Goal: Task Accomplishment & Management: Complete application form

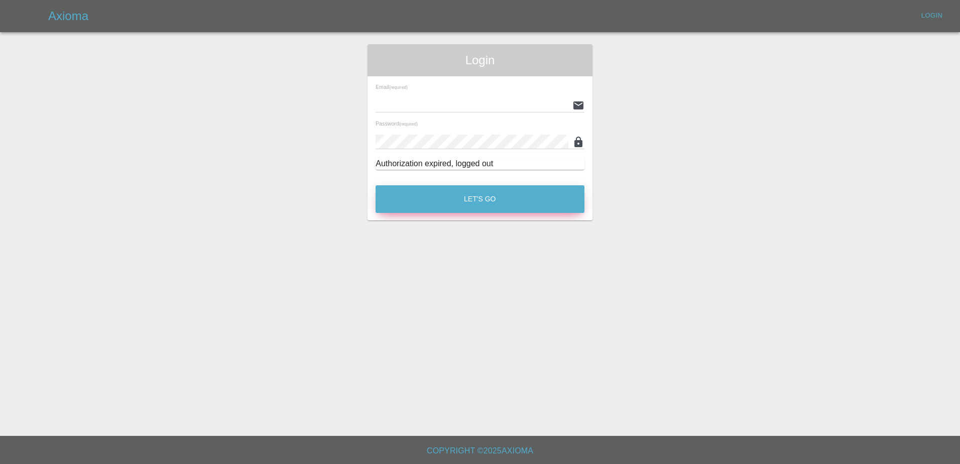
type input "[PERSON_NAME][EMAIL_ADDRESS][PERSON_NAME][DOMAIN_NAME]"
click at [450, 198] on button "Let's Go" at bounding box center [479, 199] width 209 height 28
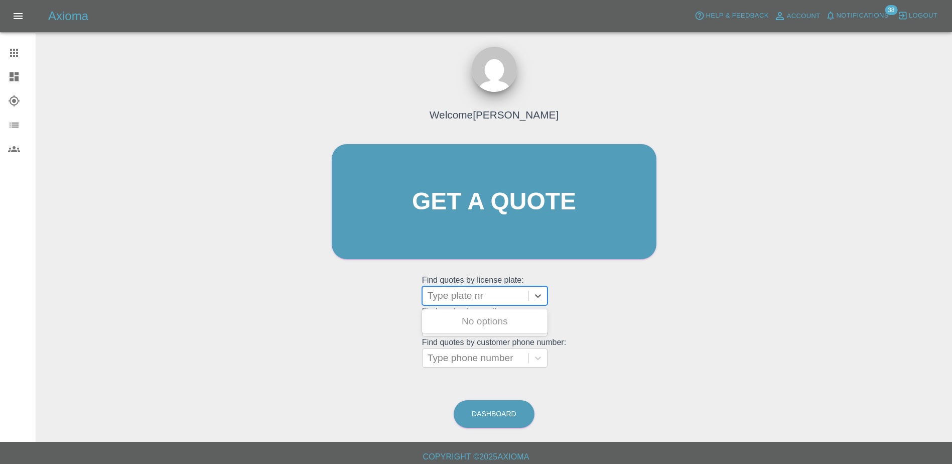
click at [473, 290] on div at bounding box center [476, 296] width 96 height 14
paste input "DT25UVL"
type input "D"
drag, startPoint x: 532, startPoint y: 244, endPoint x: 520, endPoint y: 245, distance: 12.1
click at [532, 244] on link "Get a quote" at bounding box center [494, 201] width 325 height 115
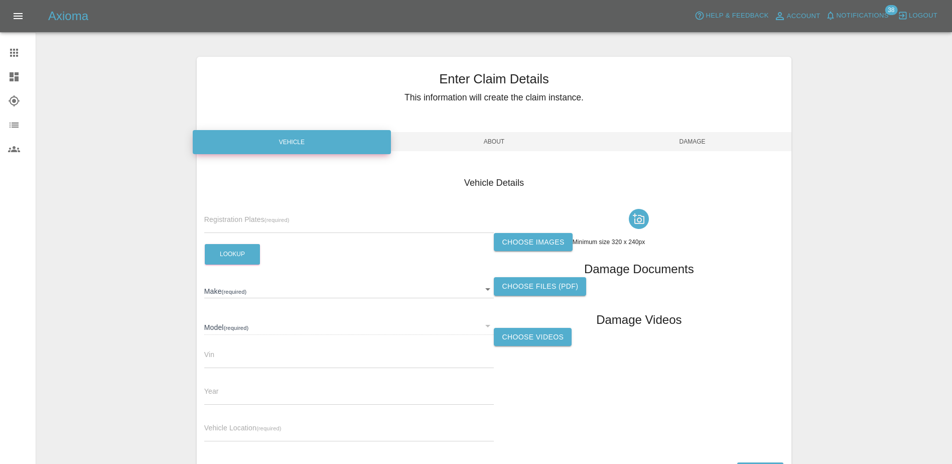
click at [337, 228] on input "text" at bounding box center [349, 225] width 290 height 15
paste input "HV75KPU"
type input "HV75KPU"
click at [230, 257] on button "Lookup" at bounding box center [232, 254] width 55 height 21
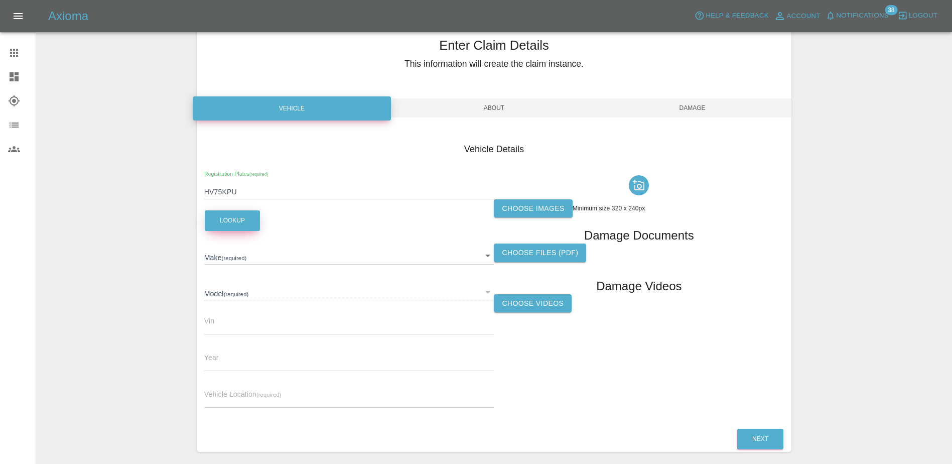
type input "FORD"
type input "TRANSIT CUSTOM 320 LIMITED L2 136"
type input "2025"
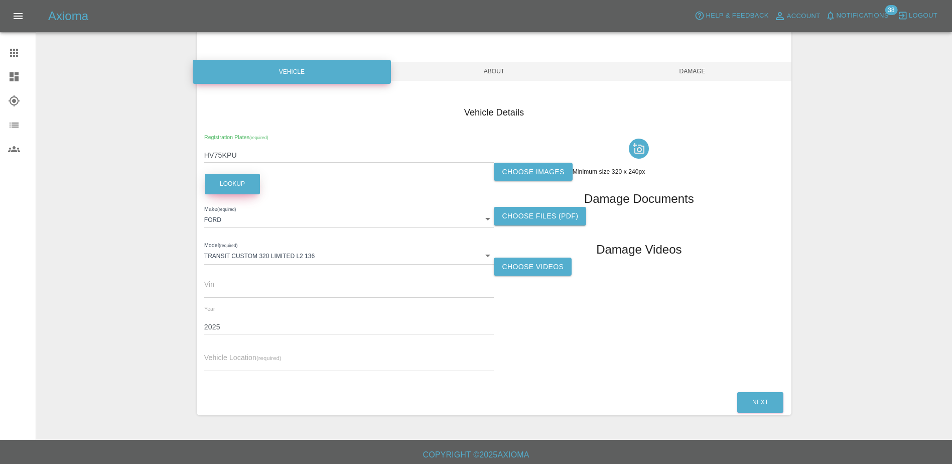
scroll to position [74, 0]
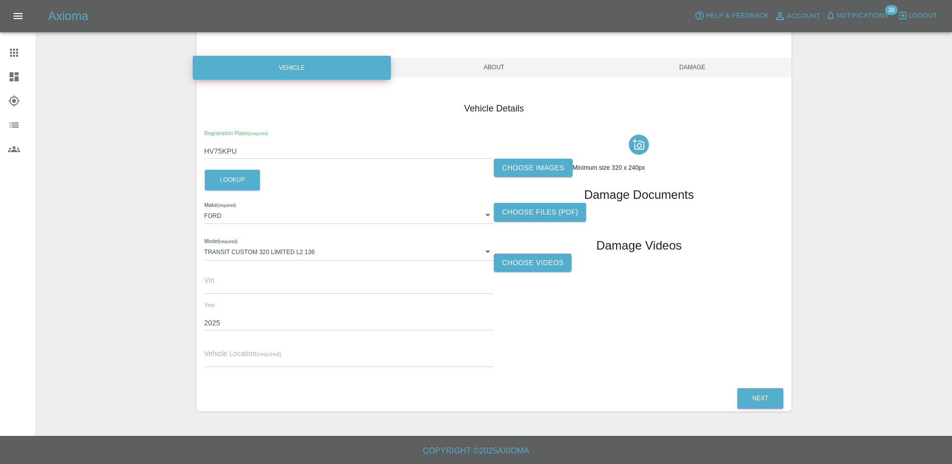
click at [235, 344] on div "Vehicle Location (required)" at bounding box center [349, 353] width 290 height 28
click at [235, 347] on div "Vehicle Location (required)" at bounding box center [349, 353] width 290 height 28
click at [235, 352] on input "text" at bounding box center [349, 359] width 290 height 15
click at [444, 364] on input "text" at bounding box center [349, 359] width 290 height 15
paste input "Positive Design, [STREET_ADDRESS]"
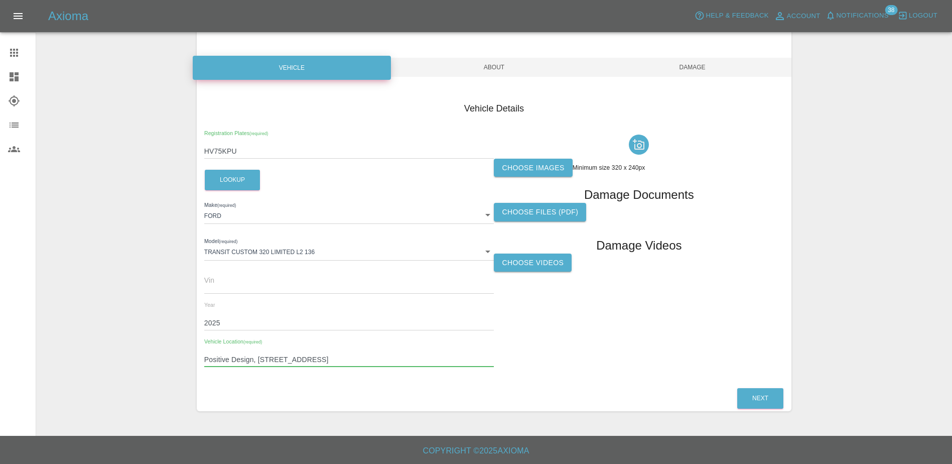
type input "Positive Design, [STREET_ADDRESS]"
click at [526, 172] on label "Choose images" at bounding box center [533, 168] width 78 height 19
click at [0, 0] on input "Choose images" at bounding box center [0, 0] width 0 height 0
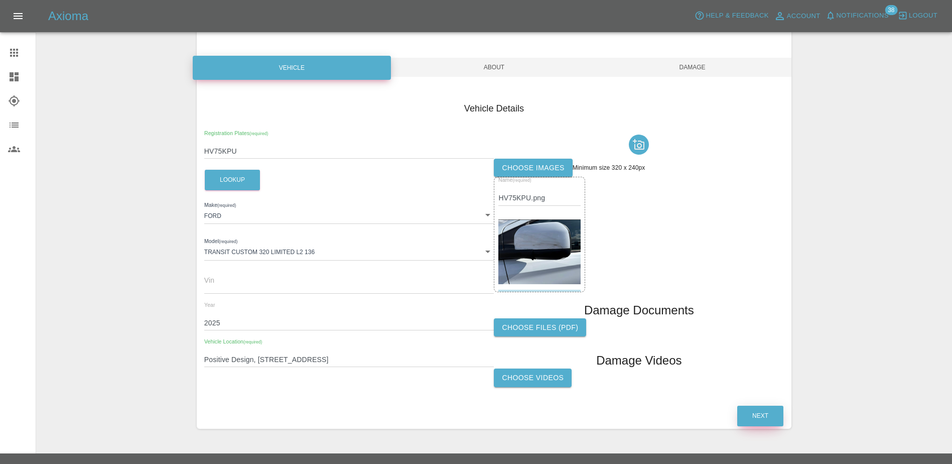
click at [752, 417] on button "Next" at bounding box center [760, 416] width 46 height 21
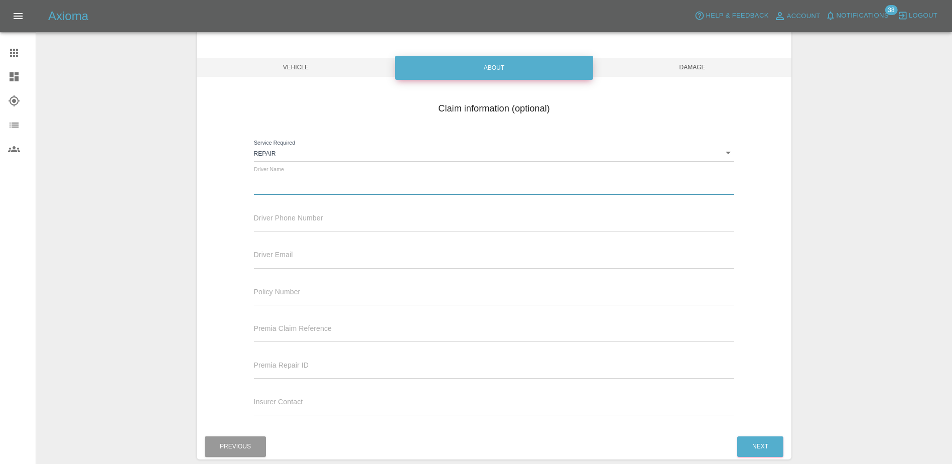
click at [303, 187] on input "text" at bounding box center [494, 187] width 481 height 15
click at [312, 190] on input "text" at bounding box center [494, 187] width 481 height 15
paste input "[PERSON_NAME]"
type input "[PERSON_NAME]"
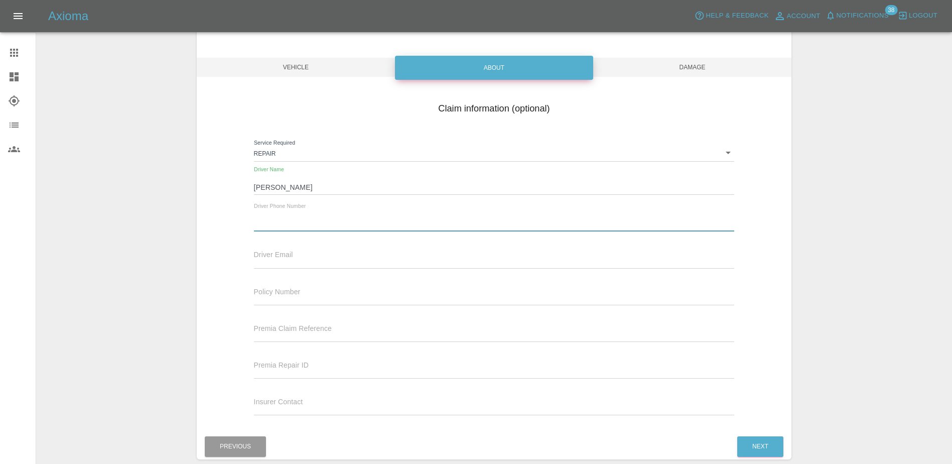
click at [321, 217] on input "text" at bounding box center [494, 224] width 481 height 15
click at [316, 219] on input "text" at bounding box center [494, 224] width 481 height 15
paste input "[PHONE_NUMBER]"
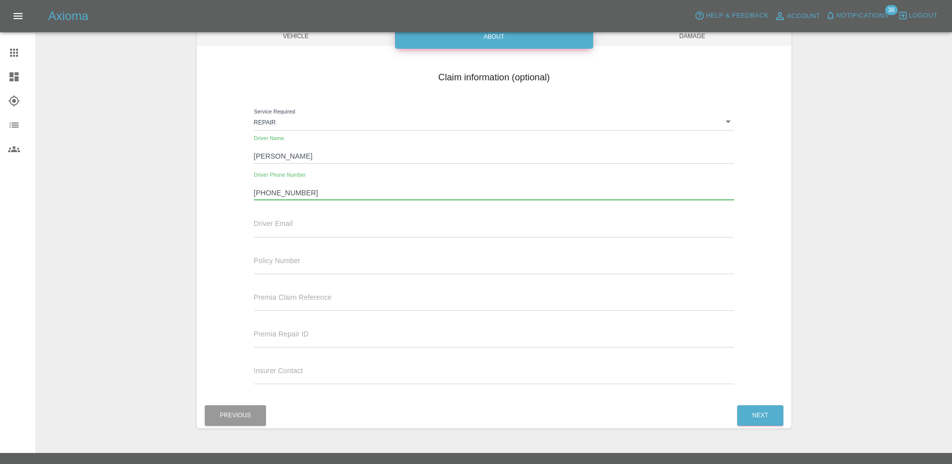
scroll to position [122, 0]
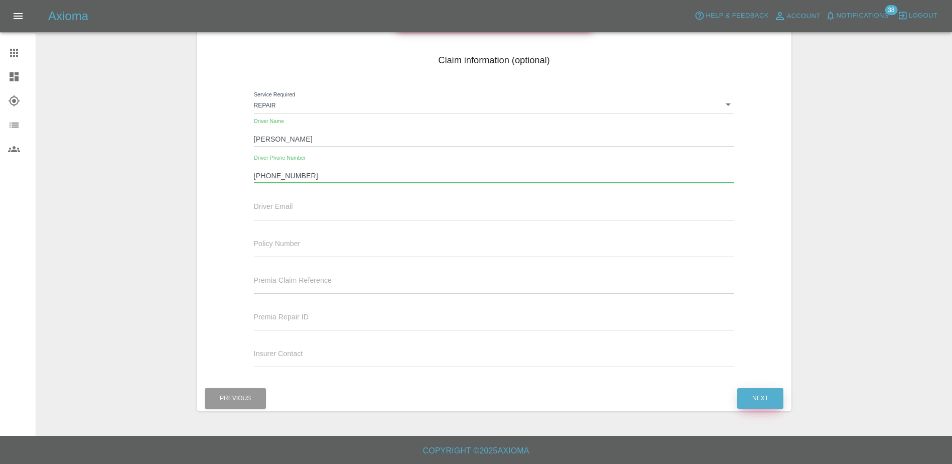
type input "[PHONE_NUMBER]"
click at [768, 390] on button "Next" at bounding box center [760, 398] width 46 height 21
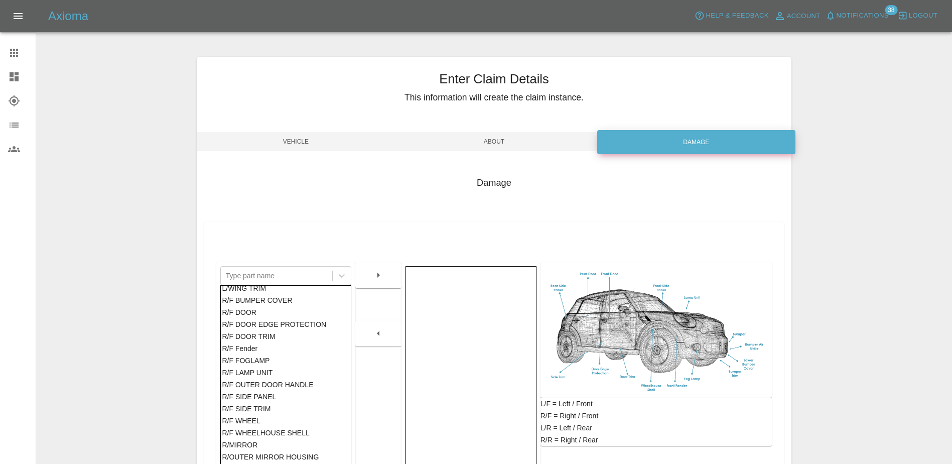
scroll to position [404, 0]
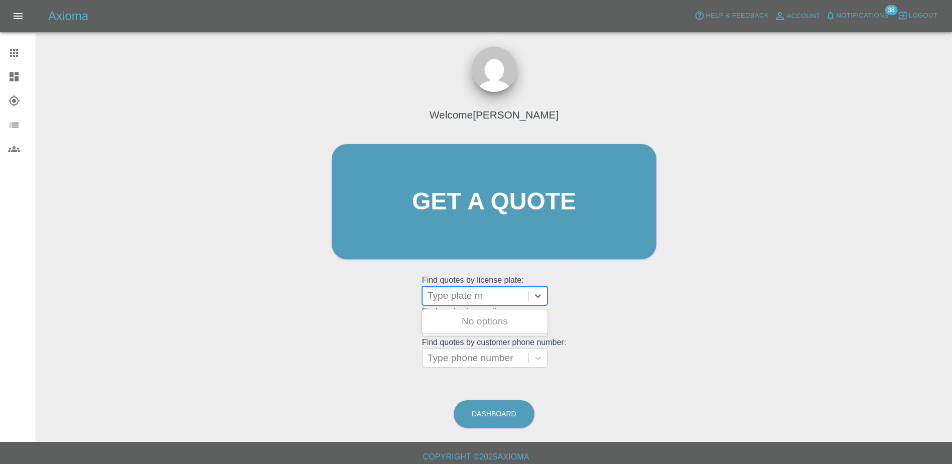
click at [440, 295] on div at bounding box center [476, 296] width 96 height 14
paste input "DY75FXK"
type input "DY75FXK"
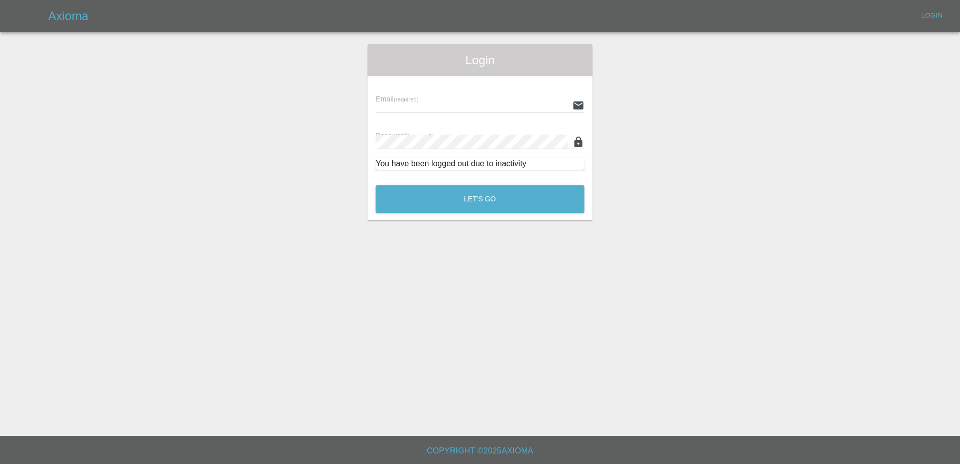
type input "[PERSON_NAME][EMAIL_ADDRESS][PERSON_NAME][DOMAIN_NAME]"
click at [459, 195] on button "Let's Go" at bounding box center [479, 199] width 209 height 28
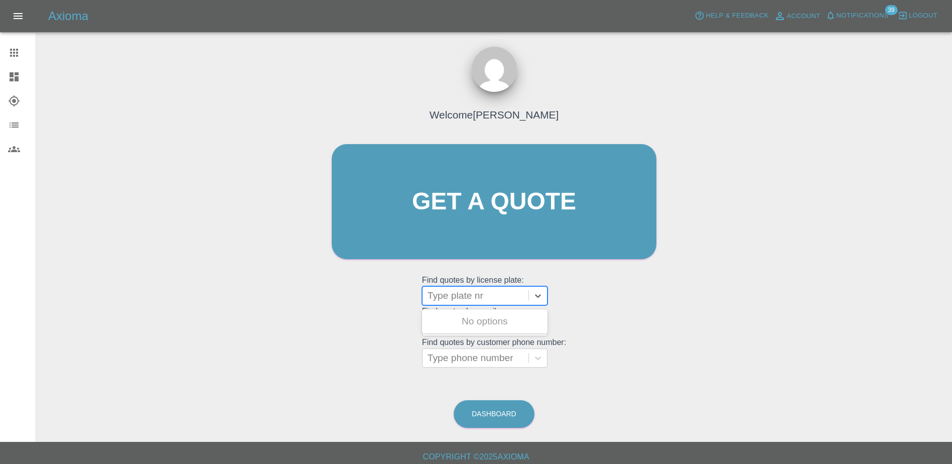
click at [455, 297] on div at bounding box center [476, 296] width 96 height 14
paste input "DY75FXK"
type input "DY75FXK"
click at [476, 315] on div "DY75FXK, Registered" at bounding box center [484, 321] width 125 height 20
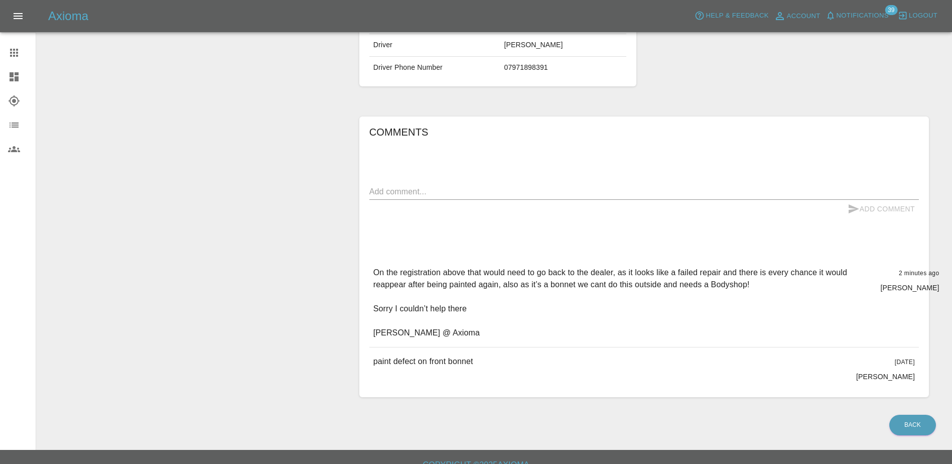
scroll to position [270, 0]
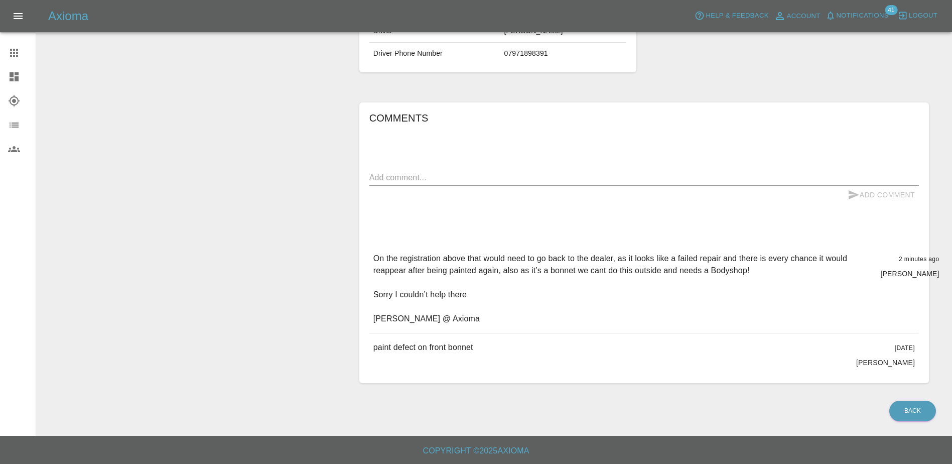
click at [10, 49] on icon at bounding box center [14, 53] width 8 height 8
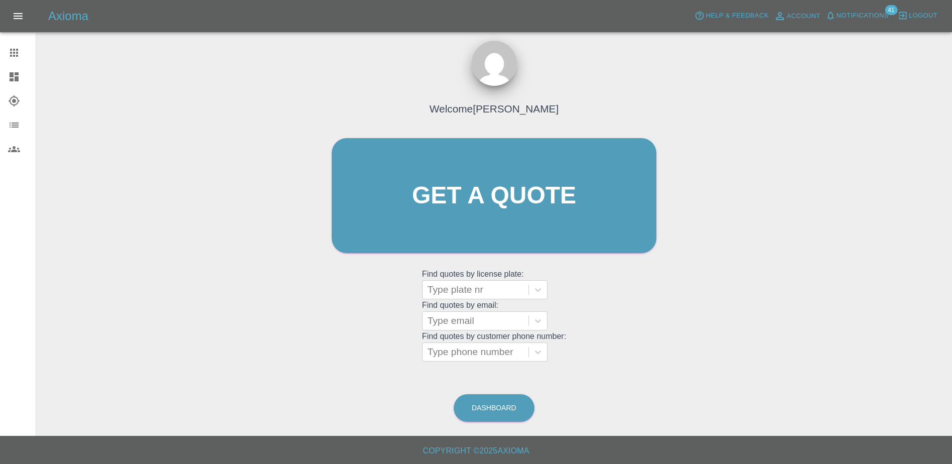
scroll to position [6, 0]
click at [803, 12] on span "Notifications" at bounding box center [863, 16] width 52 height 12
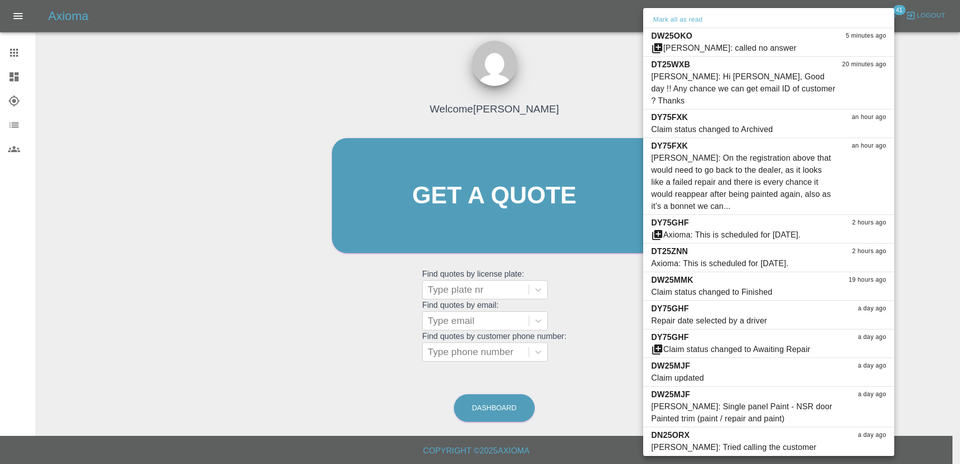
click at [531, 223] on div at bounding box center [480, 232] width 960 height 464
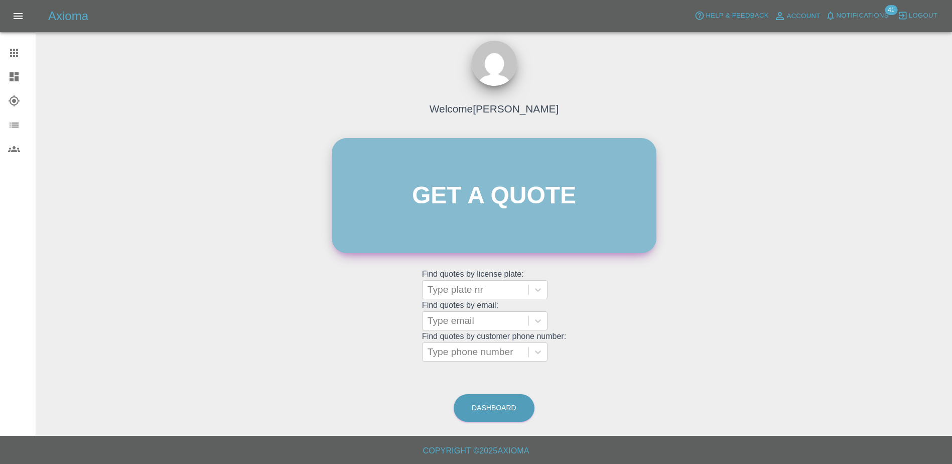
click at [531, 223] on link "Get a quote" at bounding box center [494, 195] width 325 height 115
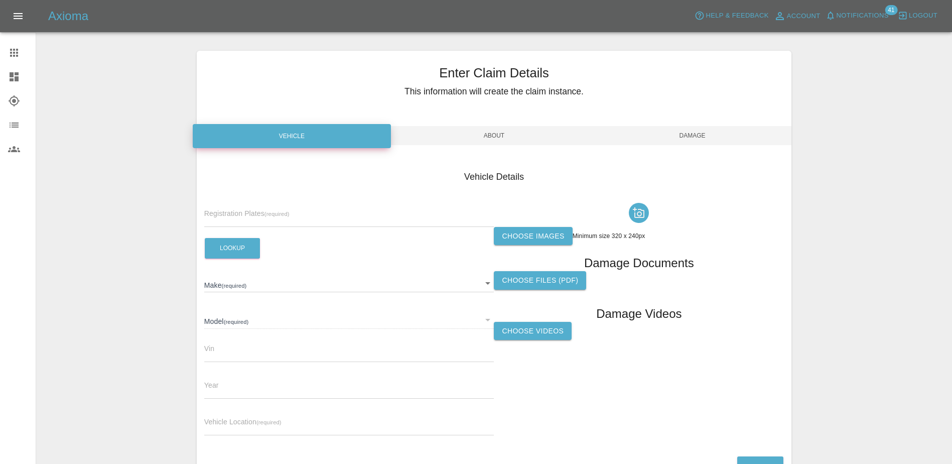
click at [328, 209] on div "Registration Plates (required)" at bounding box center [349, 213] width 290 height 28
click at [325, 216] on input "text" at bounding box center [349, 219] width 290 height 15
paste input "DU75YDG"
type input "DU75YDG"
click at [244, 254] on button "Lookup" at bounding box center [232, 248] width 55 height 21
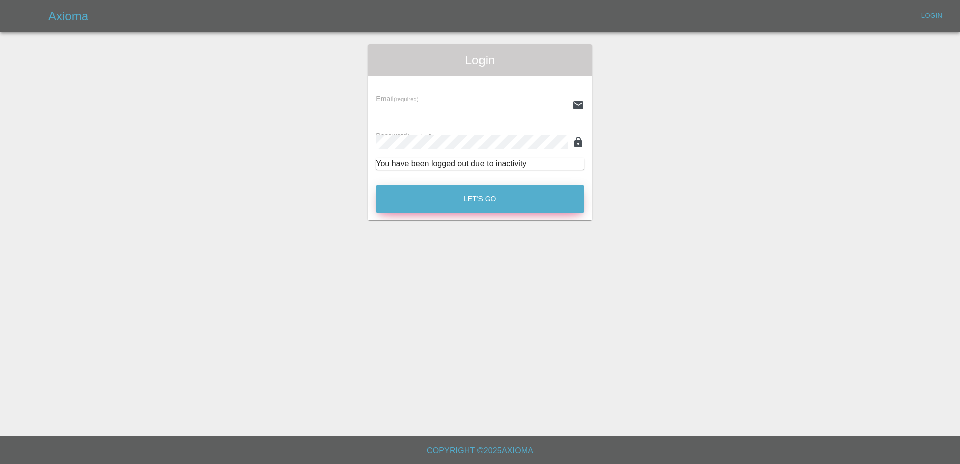
type input "[PERSON_NAME][EMAIL_ADDRESS][PERSON_NAME][DOMAIN_NAME]"
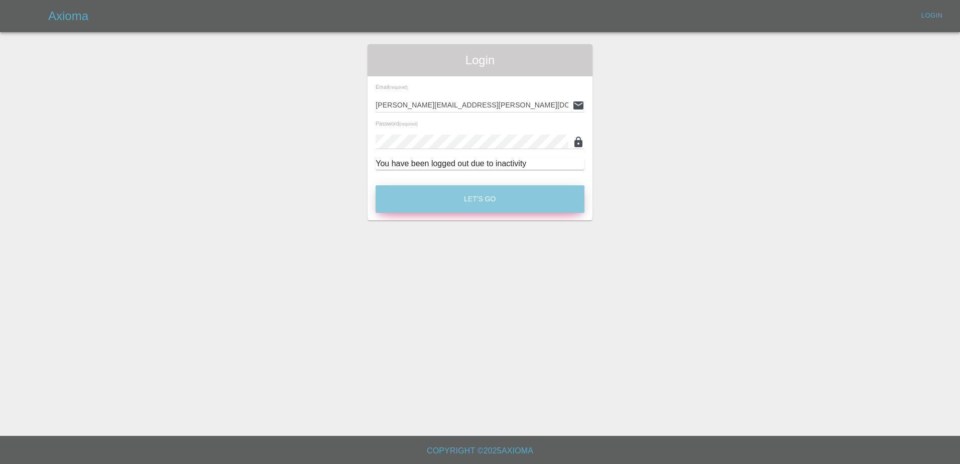
click at [474, 202] on button "Let's Go" at bounding box center [479, 199] width 209 height 28
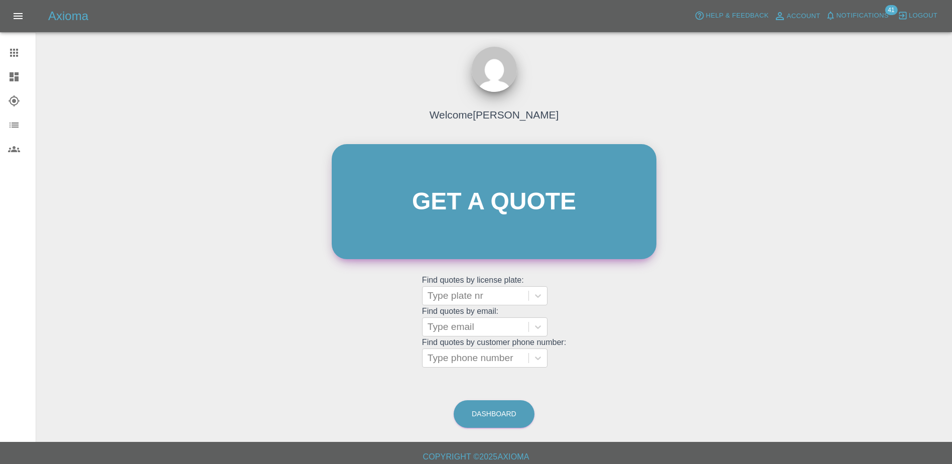
click at [499, 240] on link "Get a quote" at bounding box center [494, 201] width 325 height 115
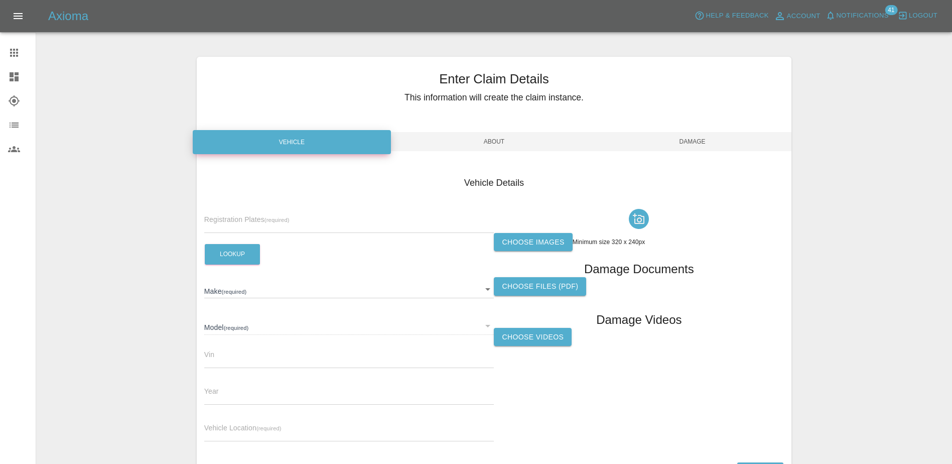
click at [260, 226] on input "text" at bounding box center [349, 225] width 290 height 15
paste input "DU75YDG"
type input "DU75YDG"
click at [224, 249] on button "Lookup" at bounding box center [232, 254] width 55 height 21
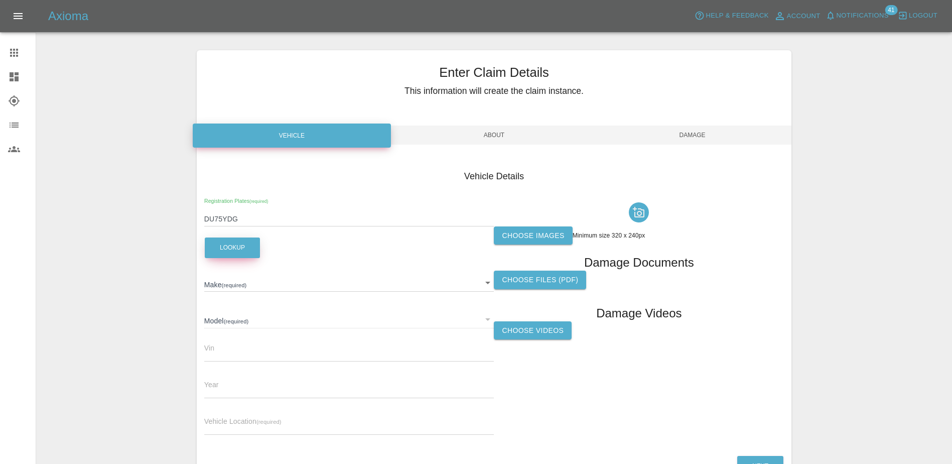
scroll to position [50, 0]
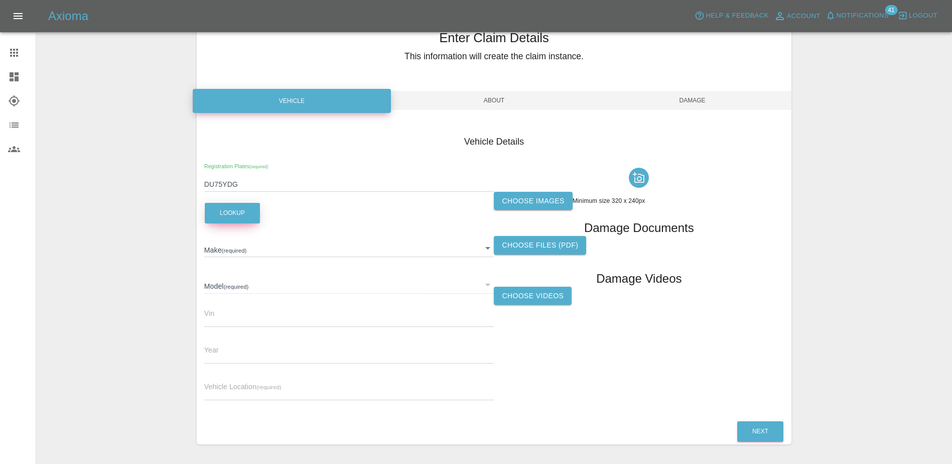
type input "OMODA"
type input "E5 NOBLE"
type input "2025"
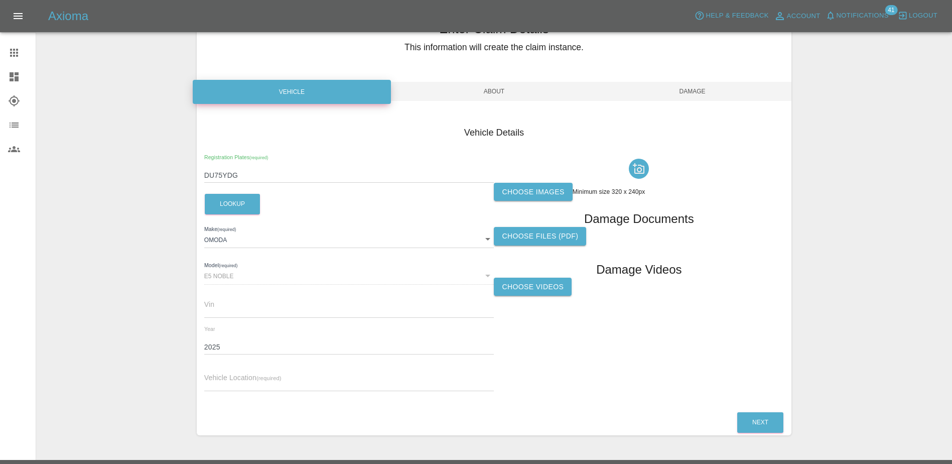
click at [297, 380] on input "text" at bounding box center [349, 383] width 290 height 15
click at [289, 384] on input "text" at bounding box center [349, 383] width 290 height 15
paste input "[STREET_ADDRESS]"
type input "[STREET_ADDRESS]"
click at [540, 190] on label "Choose images" at bounding box center [533, 192] width 78 height 19
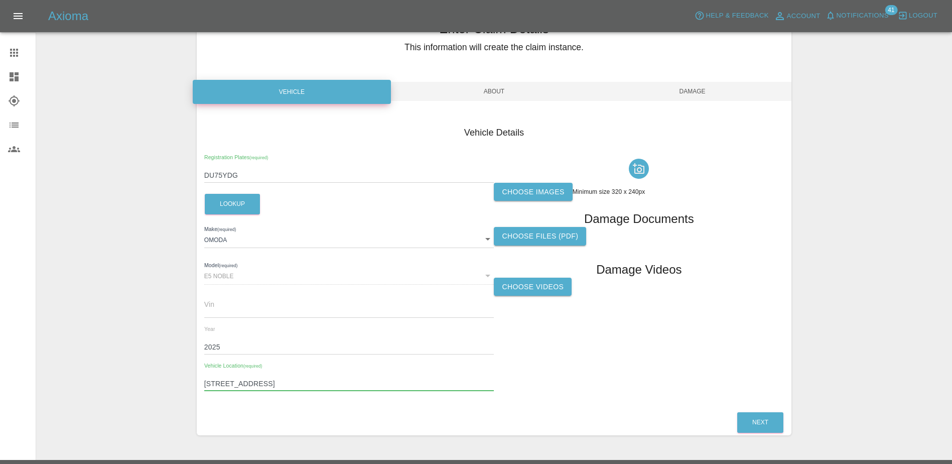
click at [0, 0] on input "Choose images" at bounding box center [0, 0] width 0 height 0
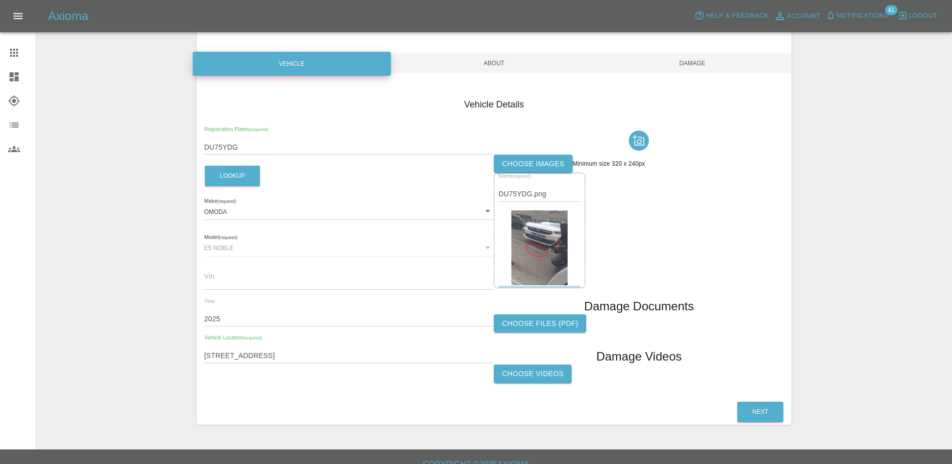
scroll to position [92, 0]
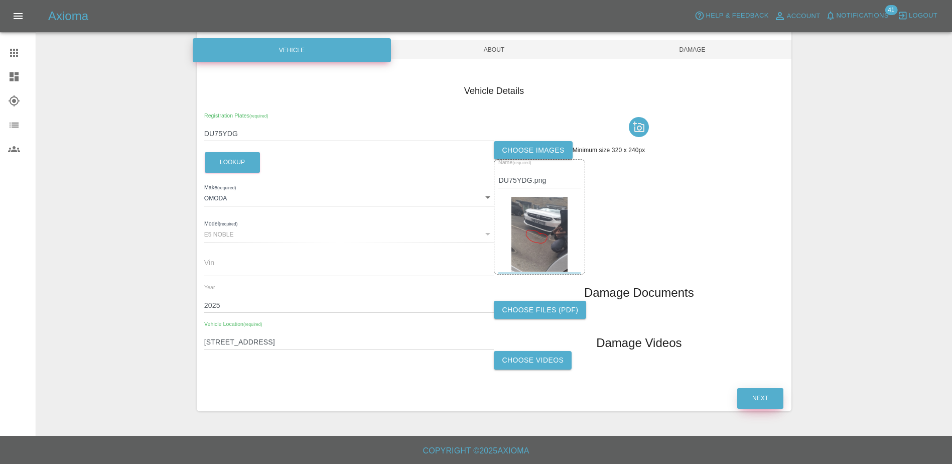
click at [742, 390] on button "Next" at bounding box center [760, 398] width 46 height 21
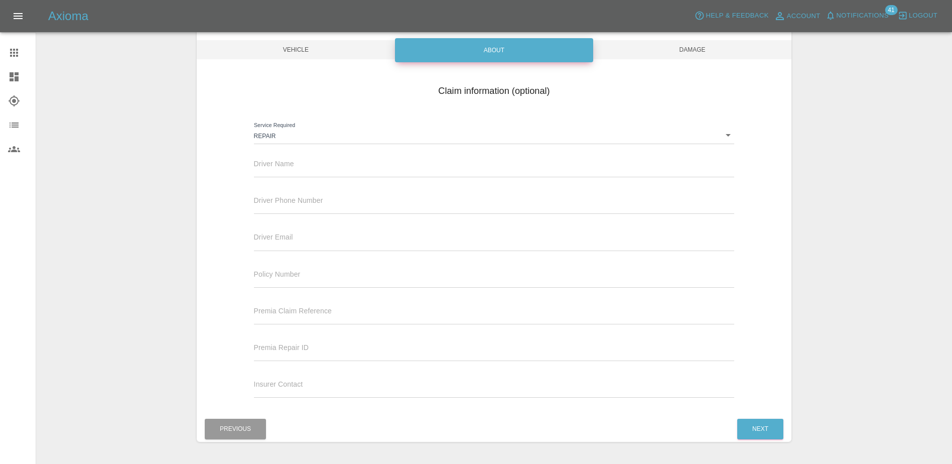
click at [307, 157] on div "Driver Name" at bounding box center [494, 163] width 481 height 28
click at [304, 165] on input "text" at bounding box center [494, 170] width 481 height 15
click at [485, 170] on input "text" at bounding box center [494, 170] width 481 height 15
paste input "[PERSON_NAME]"
type input "[PERSON_NAME]"
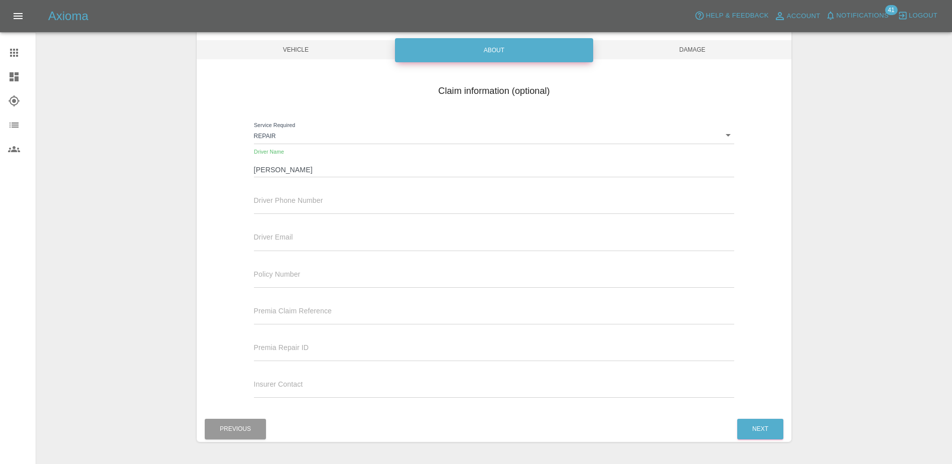
drag, startPoint x: 453, startPoint y: 199, endPoint x: 467, endPoint y: 197, distance: 14.3
click at [455, 199] on div "Driver Phone Number" at bounding box center [494, 200] width 481 height 28
paste input "07427157750"
type input "07427157750"
drag, startPoint x: 763, startPoint y: 402, endPoint x: 744, endPoint y: 413, distance: 21.4
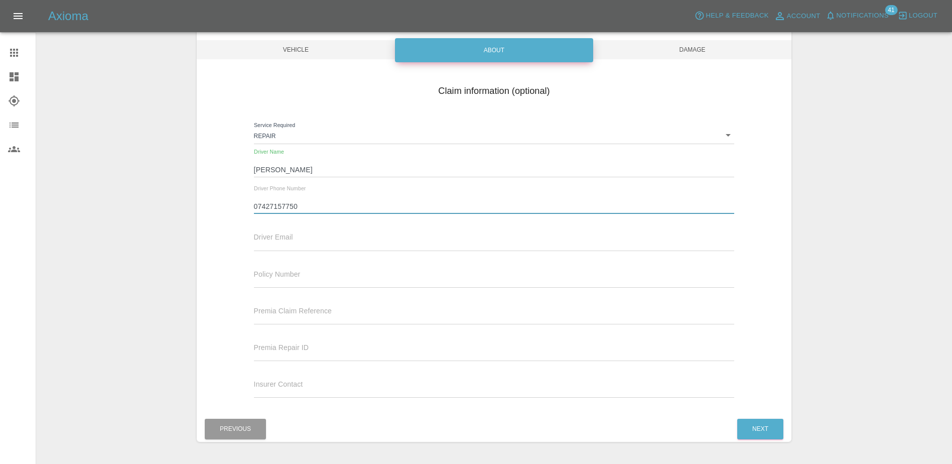
click at [744, 413] on div "Claim information (optional) Service Required Repair repair Driver Name [PERSON…" at bounding box center [494, 242] width 595 height 347
click at [757, 424] on button "Next" at bounding box center [760, 429] width 46 height 21
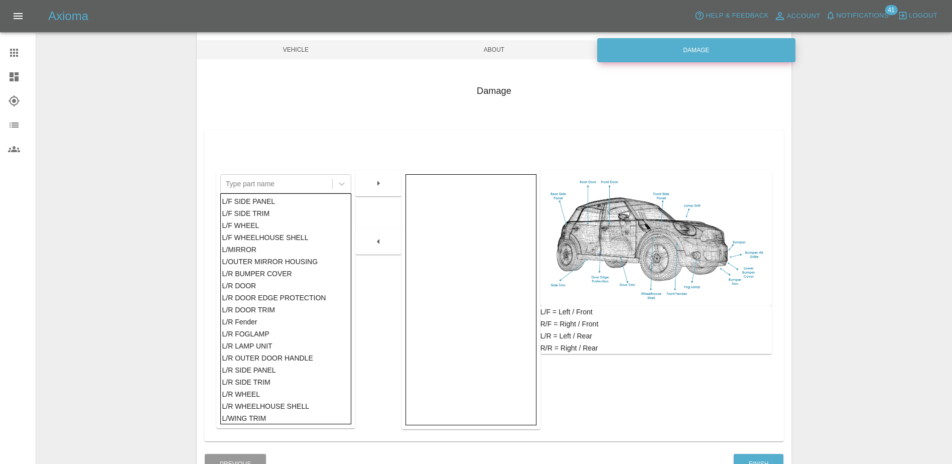
scroll to position [189, 0]
click at [240, 276] on div "L/R DOOR" at bounding box center [286, 278] width 128 height 12
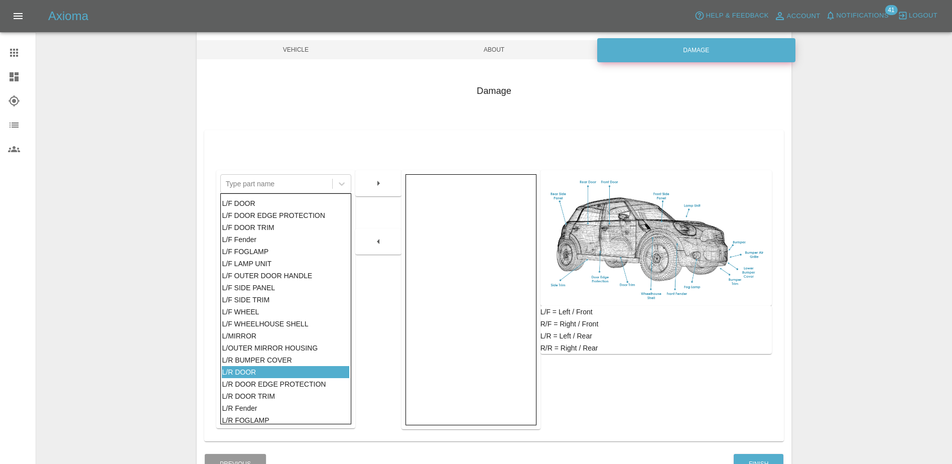
scroll to position [88, 0]
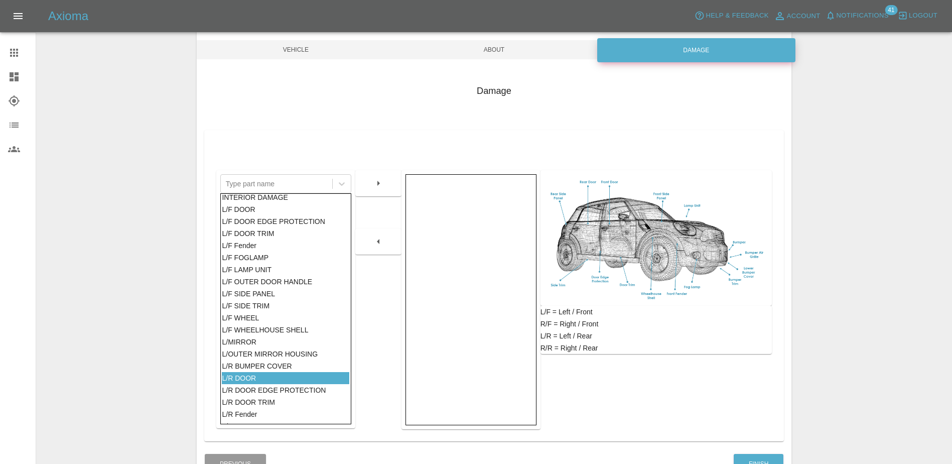
click at [253, 209] on div "L/F DOOR" at bounding box center [286, 209] width 128 height 12
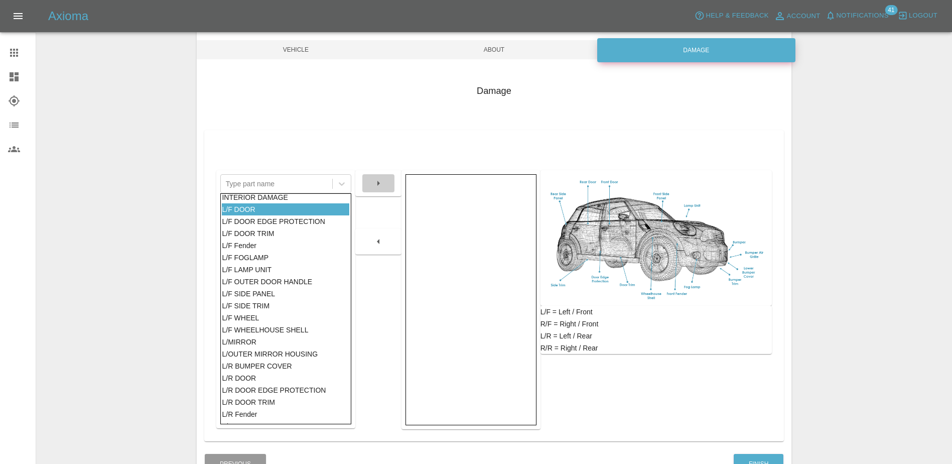
click at [367, 182] on button "button" at bounding box center [378, 183] width 32 height 18
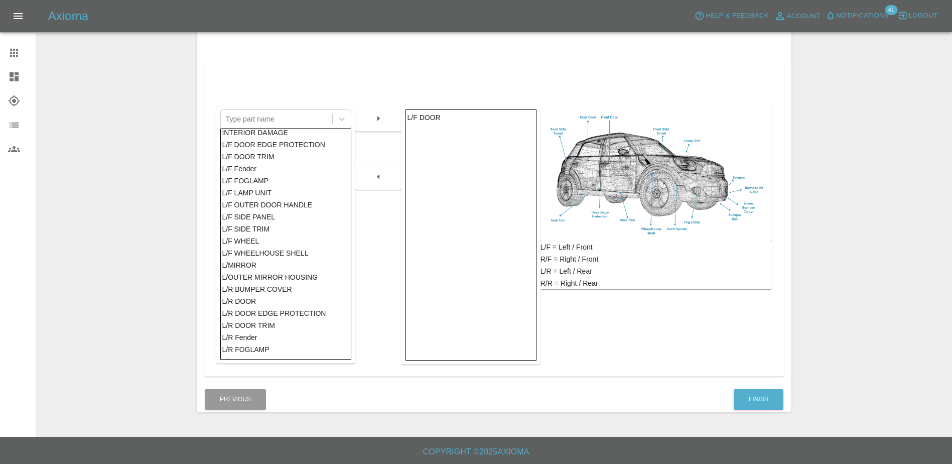
scroll to position [158, 0]
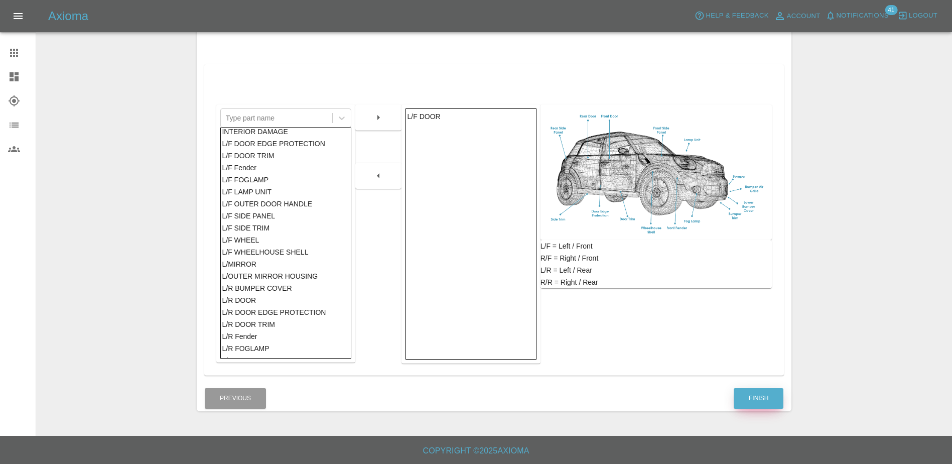
click at [753, 406] on button "Finish" at bounding box center [759, 398] width 50 height 21
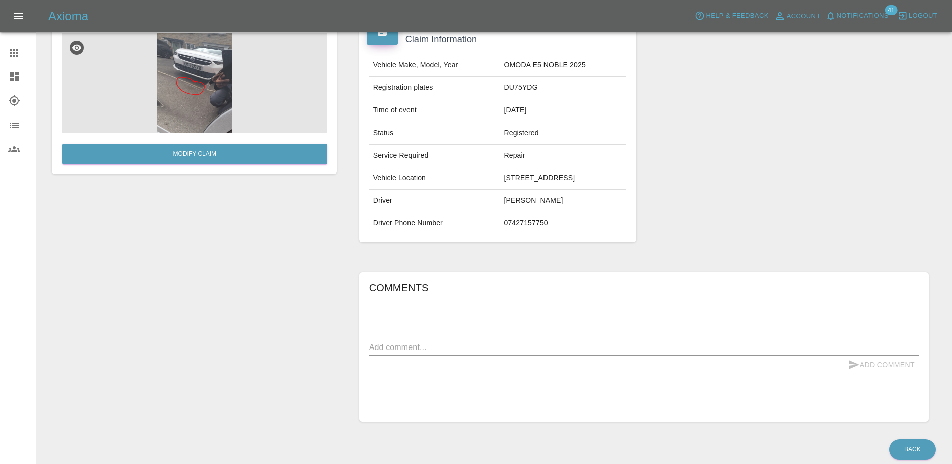
scroll to position [127, 0]
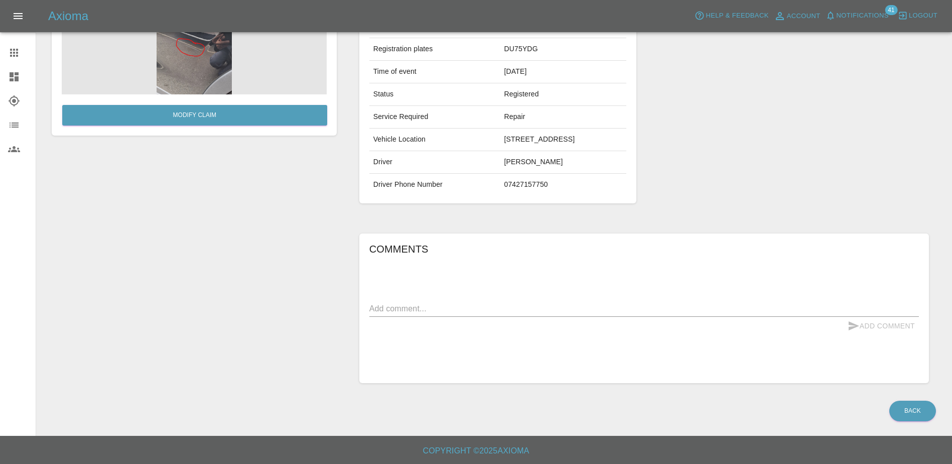
click at [605, 305] on textarea at bounding box center [644, 309] width 550 height 12
type textarea "s"
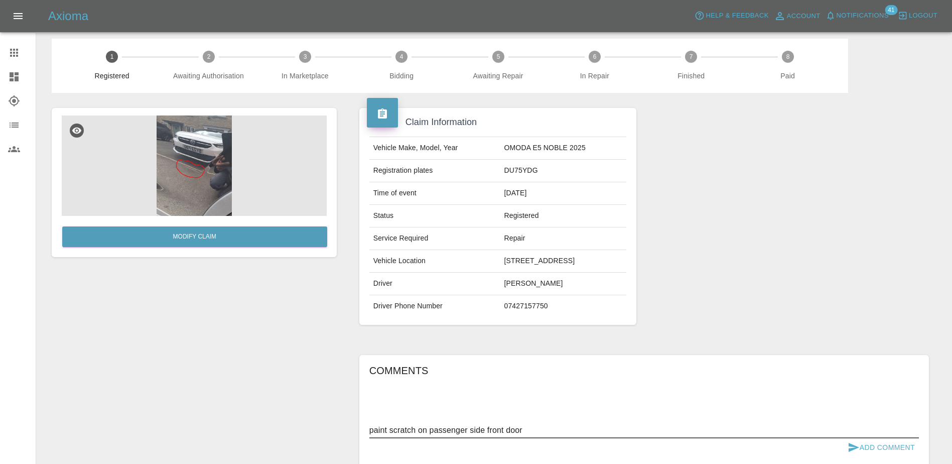
scroll to position [0, 0]
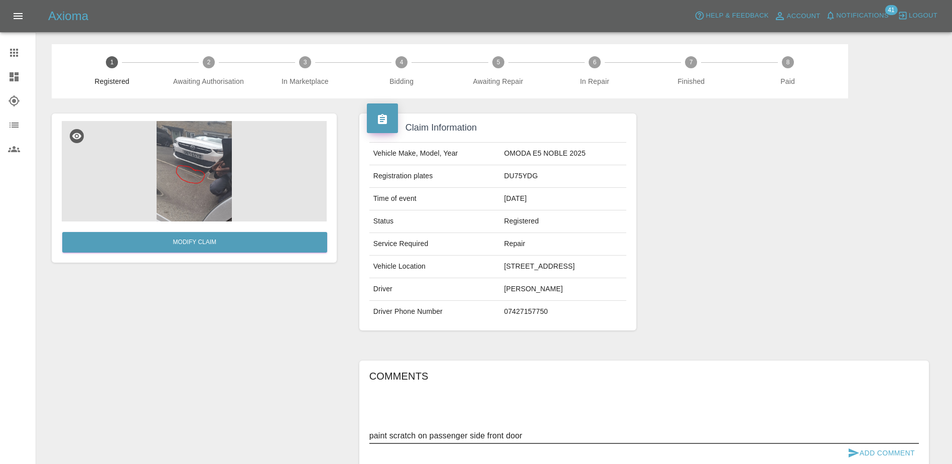
type textarea "paint scratch on passenger side front door"
click at [242, 237] on link "Modify Claim" at bounding box center [194, 242] width 265 height 21
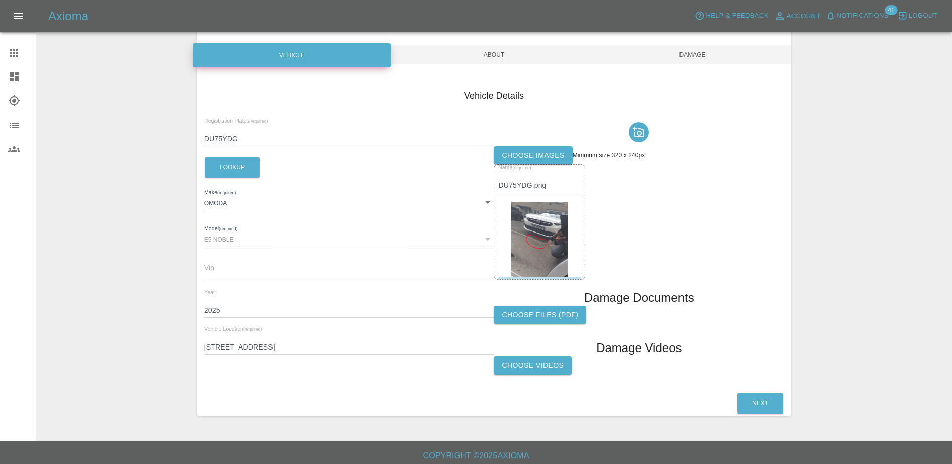
scroll to position [92, 0]
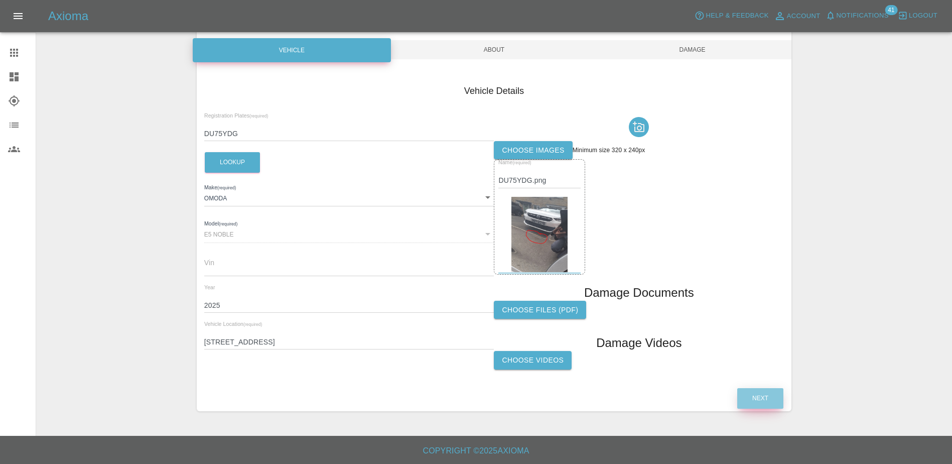
click at [753, 394] on button "Next" at bounding box center [760, 398] width 46 height 21
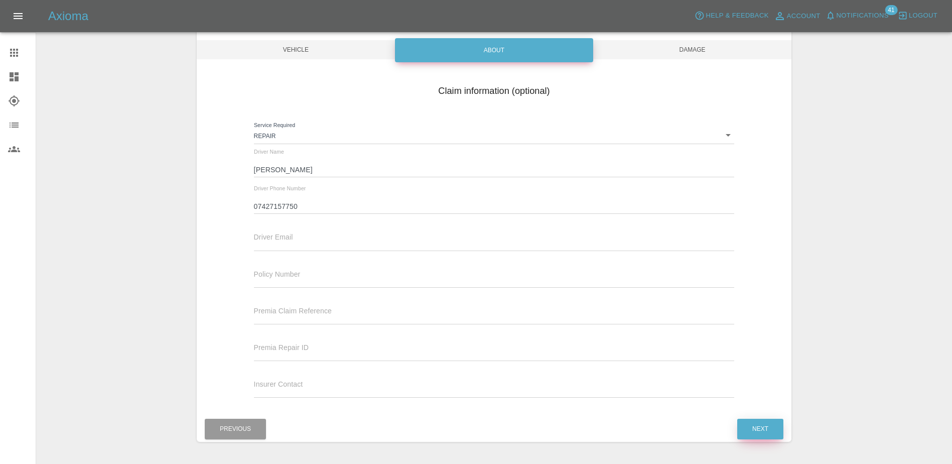
click at [756, 428] on button "Next" at bounding box center [760, 429] width 46 height 21
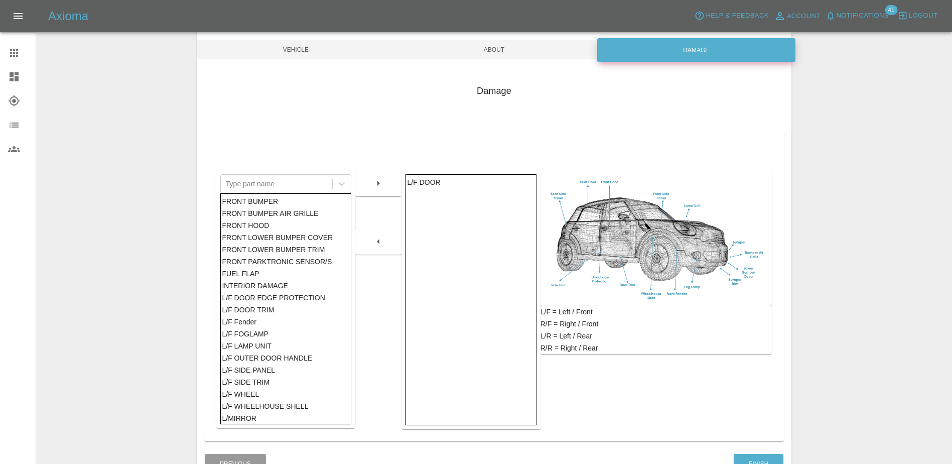
click at [416, 183] on div "L/F DOOR" at bounding box center [472, 182] width 128 height 12
click at [388, 222] on div at bounding box center [378, 283] width 46 height 291
click at [364, 238] on button "button" at bounding box center [378, 241] width 32 height 18
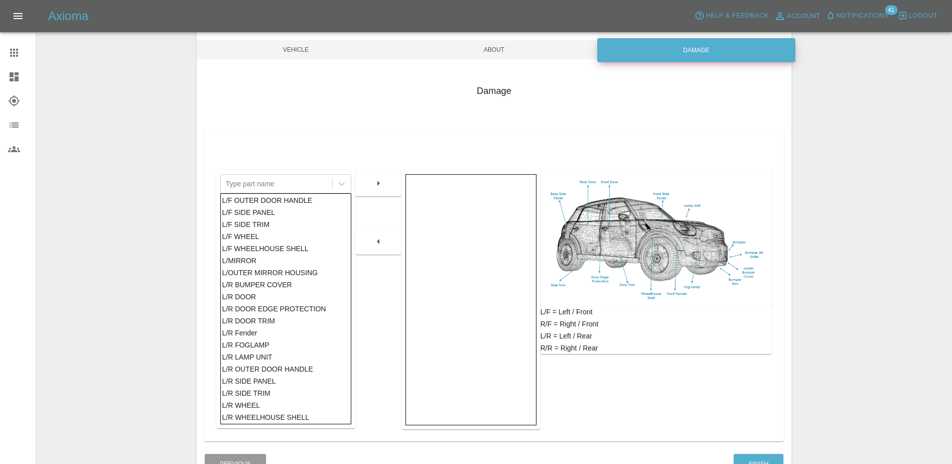
scroll to position [201, 0]
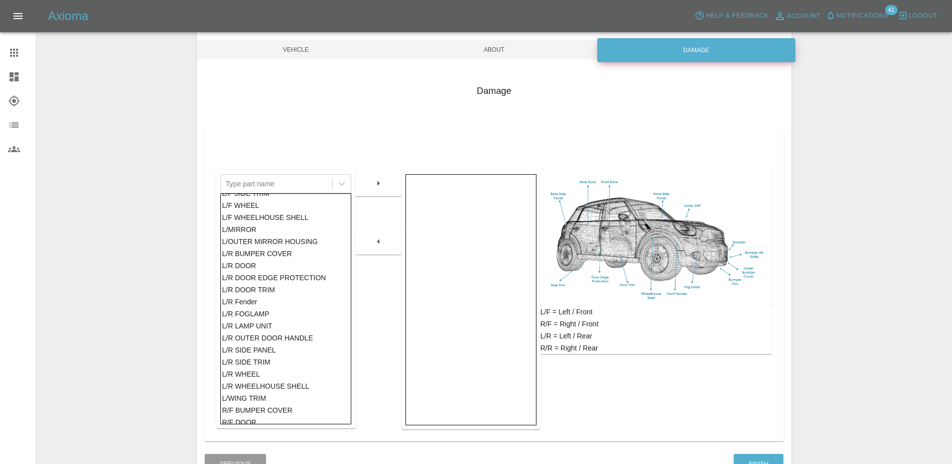
click at [258, 265] on div "L/R DOOR" at bounding box center [286, 266] width 128 height 12
click at [759, 459] on button "Finish" at bounding box center [759, 464] width 50 height 21
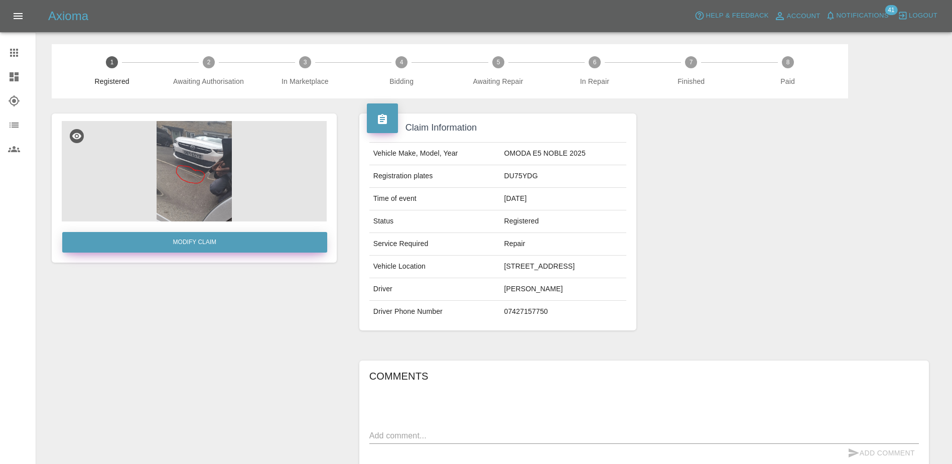
click at [225, 243] on link "Modify Claim" at bounding box center [194, 242] width 265 height 21
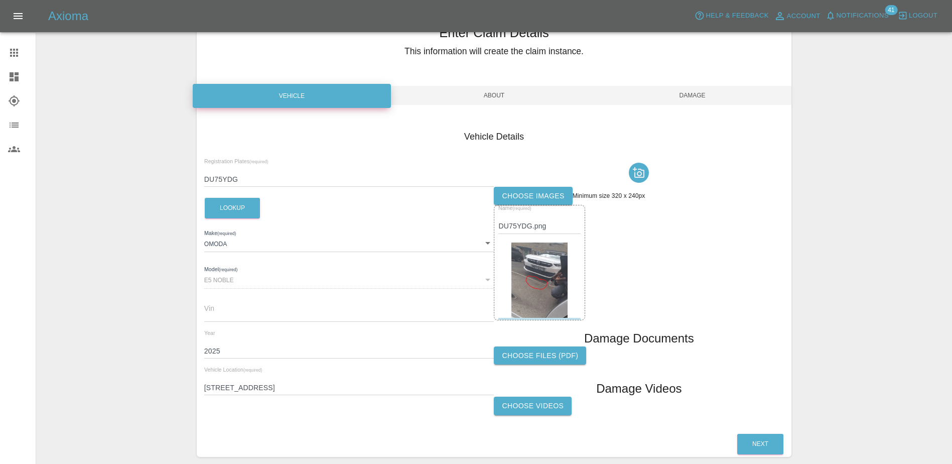
scroll to position [92, 0]
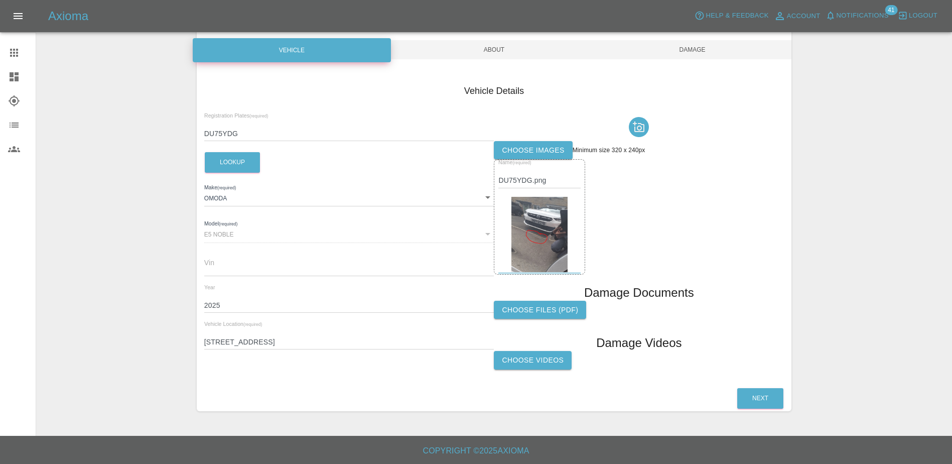
click at [755, 410] on div "Next" at bounding box center [760, 399] width 47 height 26
click at [749, 394] on button "Next" at bounding box center [760, 398] width 46 height 21
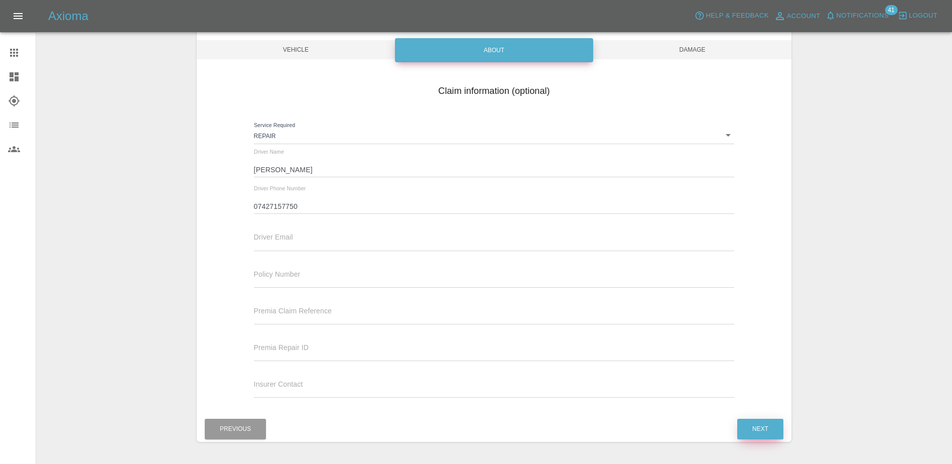
click at [774, 421] on button "Next" at bounding box center [760, 429] width 46 height 21
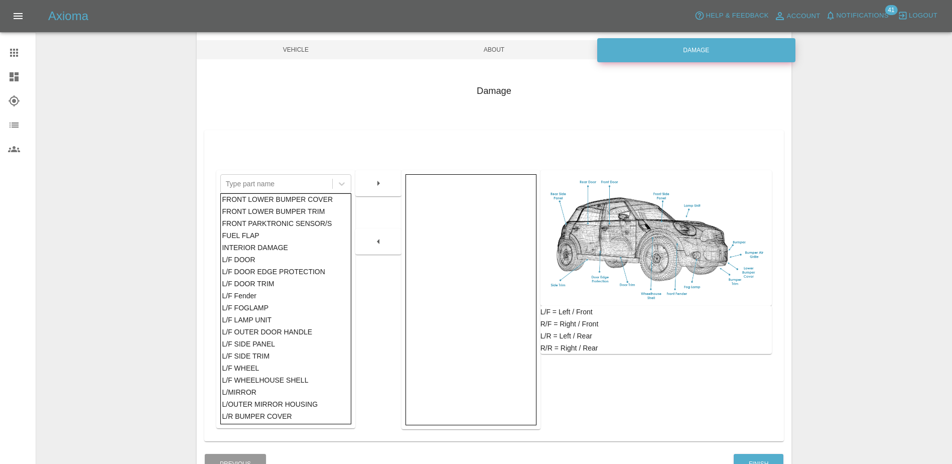
scroll to position [100, 0]
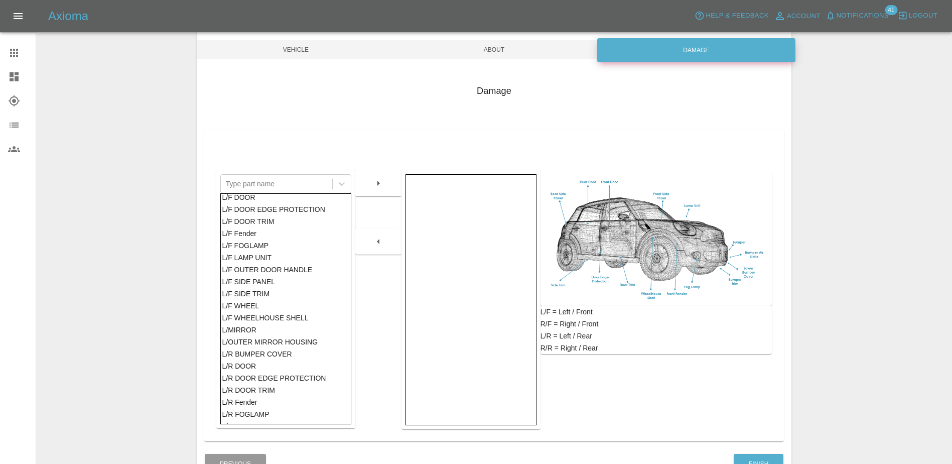
click at [251, 361] on div "L/R DOOR" at bounding box center [286, 366] width 128 height 12
click at [388, 185] on button "button" at bounding box center [378, 183] width 32 height 18
click at [748, 455] on button "Finish" at bounding box center [759, 464] width 50 height 21
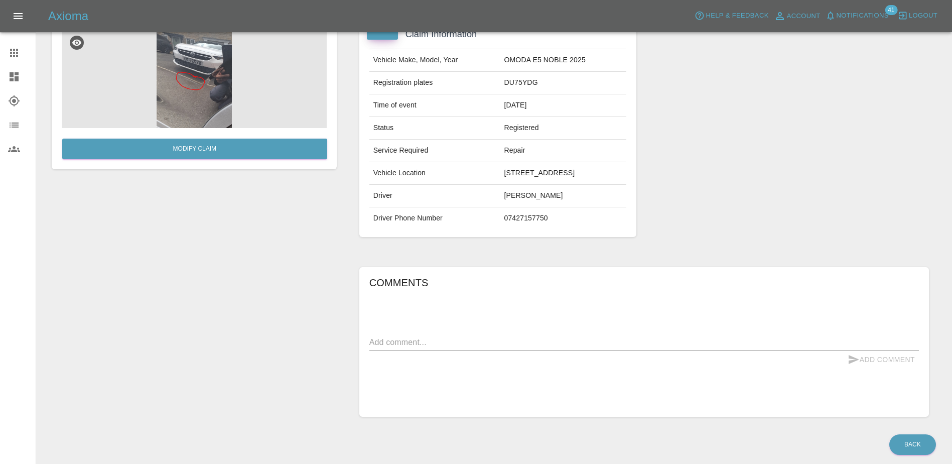
scroll to position [100, 0]
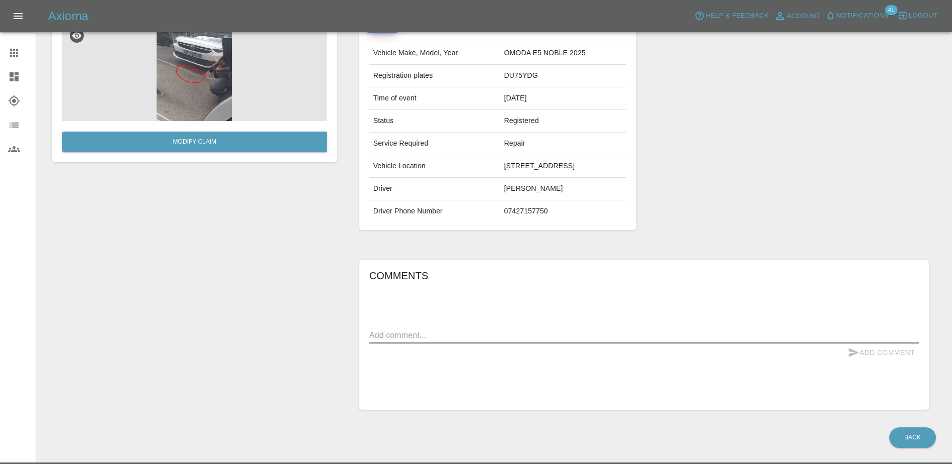
click at [534, 332] on textarea at bounding box center [644, 335] width 550 height 12
type textarea "paint scratch on passenger side rear door"
click at [803, 345] on button "Add Comment" at bounding box center [881, 352] width 75 height 19
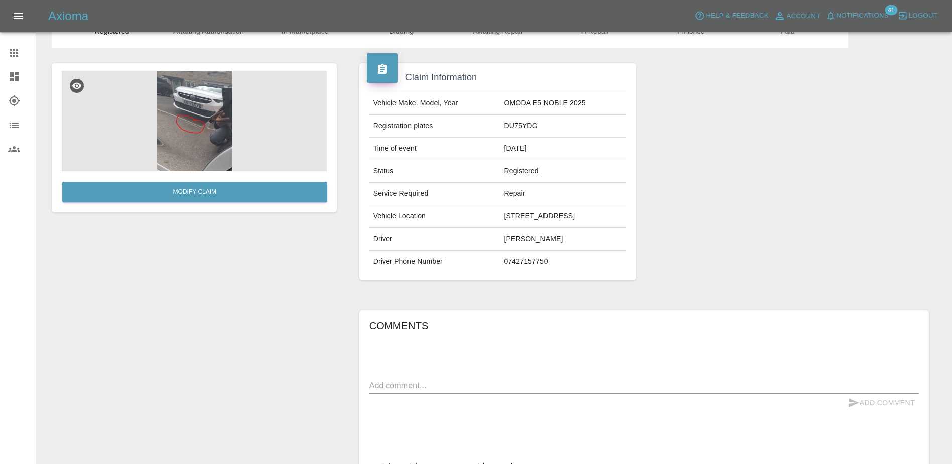
scroll to position [0, 0]
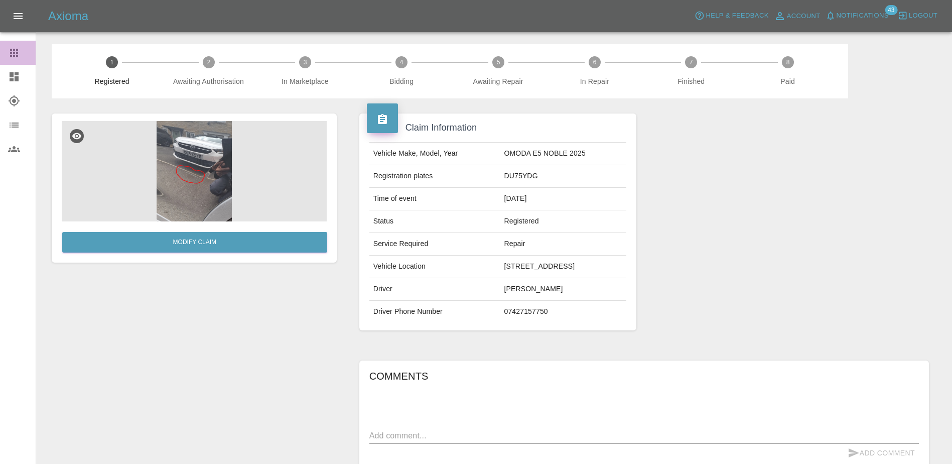
click at [12, 60] on link "Claims" at bounding box center [18, 53] width 36 height 24
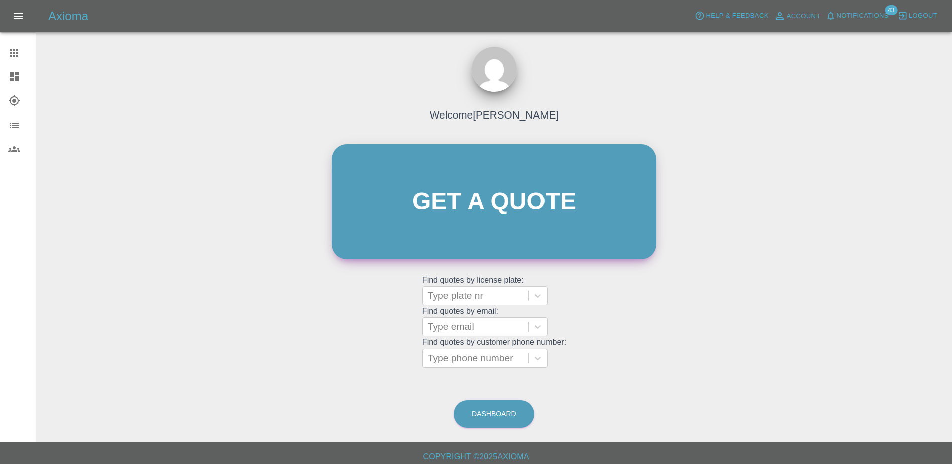
click at [485, 248] on link "Get a quote" at bounding box center [494, 201] width 325 height 115
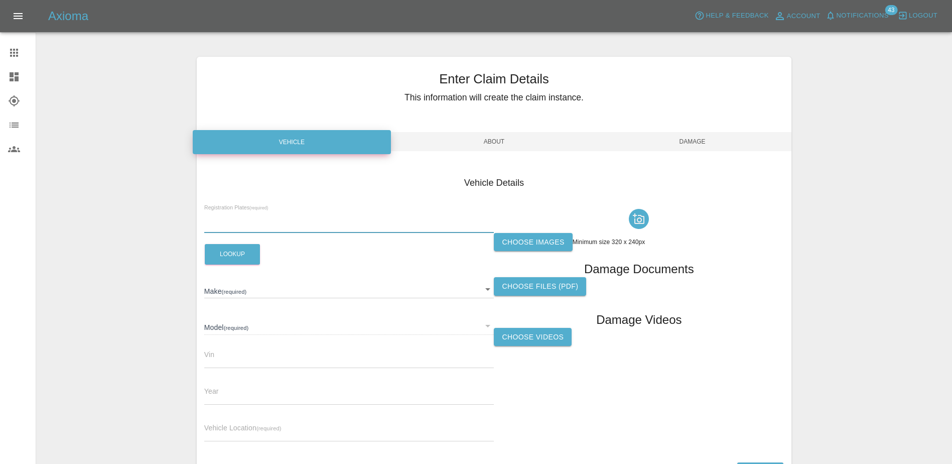
click at [299, 220] on input "text" at bounding box center [349, 225] width 290 height 15
click at [276, 228] on input "text" at bounding box center [349, 225] width 290 height 15
paste input "DY75GHZ"
type input "DY75GHZ"
click at [243, 255] on button "Lookup" at bounding box center [232, 254] width 55 height 21
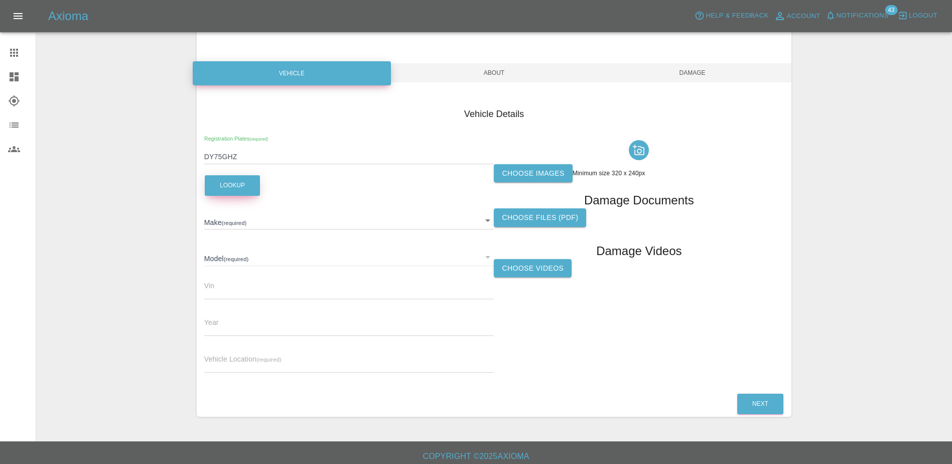
scroll to position [74, 0]
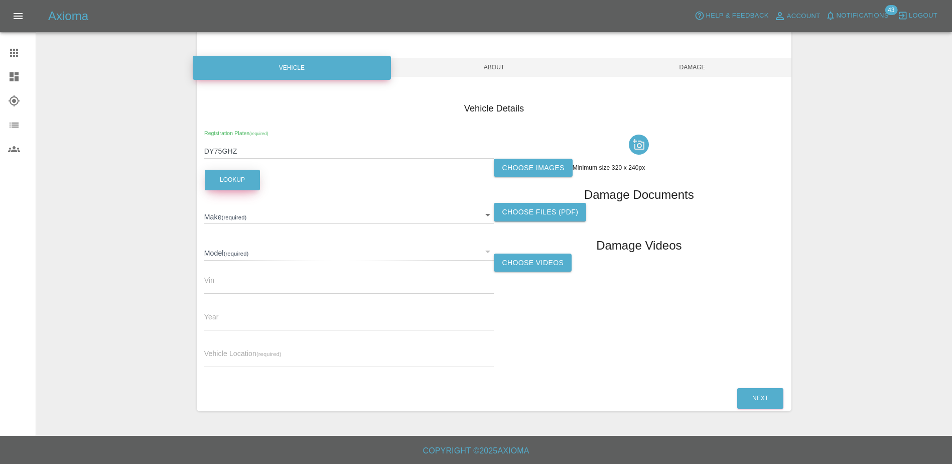
type input "OMODA"
type input "E5 NOBLE"
type input "2025"
click at [279, 357] on input "text" at bounding box center [349, 359] width 290 height 15
click at [218, 349] on span "Vehicle Location (required)" at bounding box center [242, 353] width 77 height 8
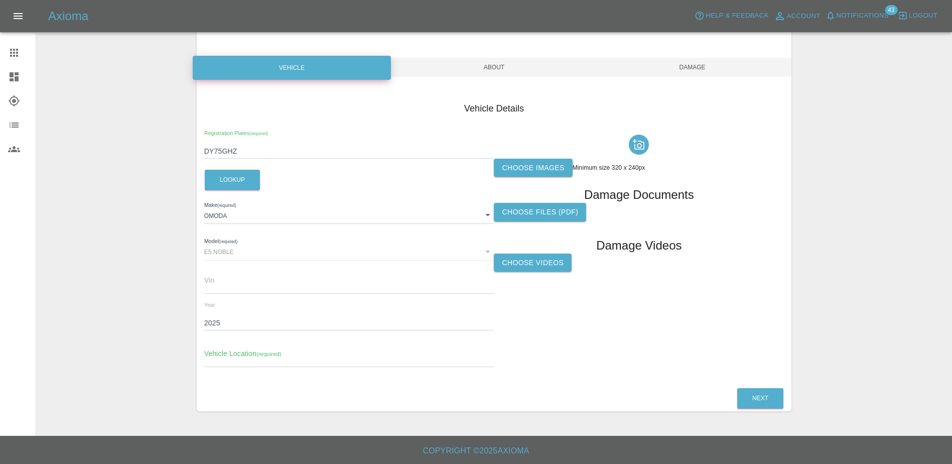
click at [221, 355] on input "text" at bounding box center [349, 359] width 290 height 15
paste input "[STREET_ADDRESS]"
type input "[STREET_ADDRESS]"
click at [548, 169] on label "Choose images" at bounding box center [533, 168] width 78 height 19
click at [0, 0] on input "Choose images" at bounding box center [0, 0] width 0 height 0
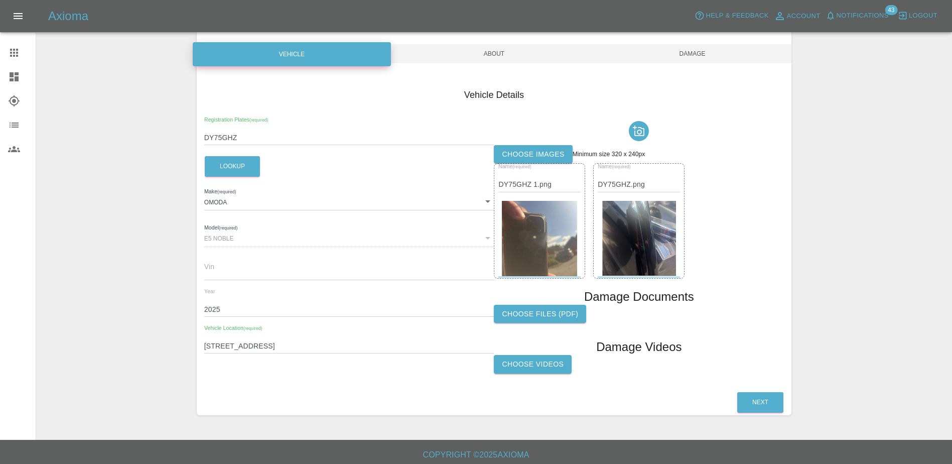
scroll to position [92, 0]
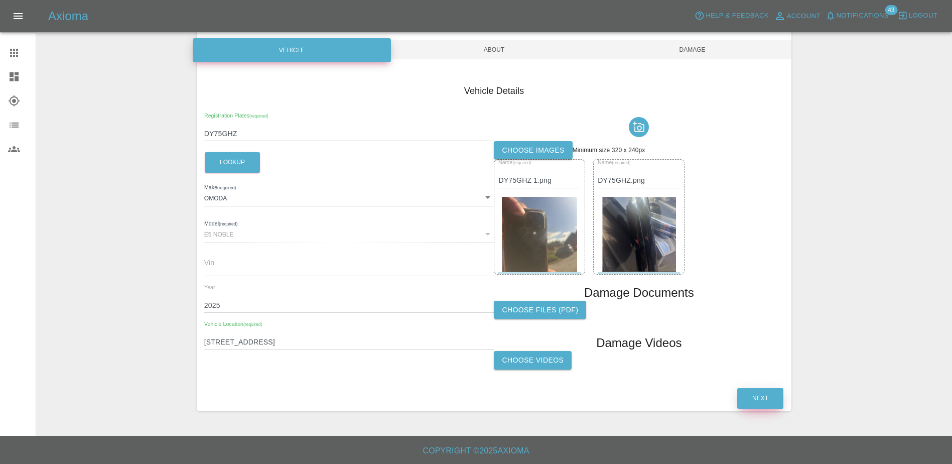
click at [750, 396] on button "Next" at bounding box center [760, 398] width 46 height 21
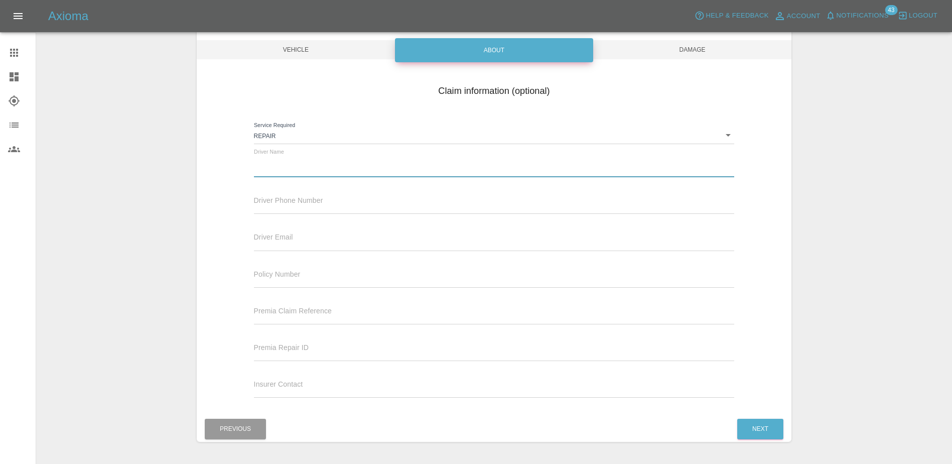
drag, startPoint x: 279, startPoint y: 165, endPoint x: 295, endPoint y: 162, distance: 16.3
click at [280, 164] on input "text" at bounding box center [494, 170] width 481 height 15
click at [291, 170] on input "text" at bounding box center [494, 170] width 481 height 15
paste input "[PERSON_NAME]"
type input "[PERSON_NAME]"
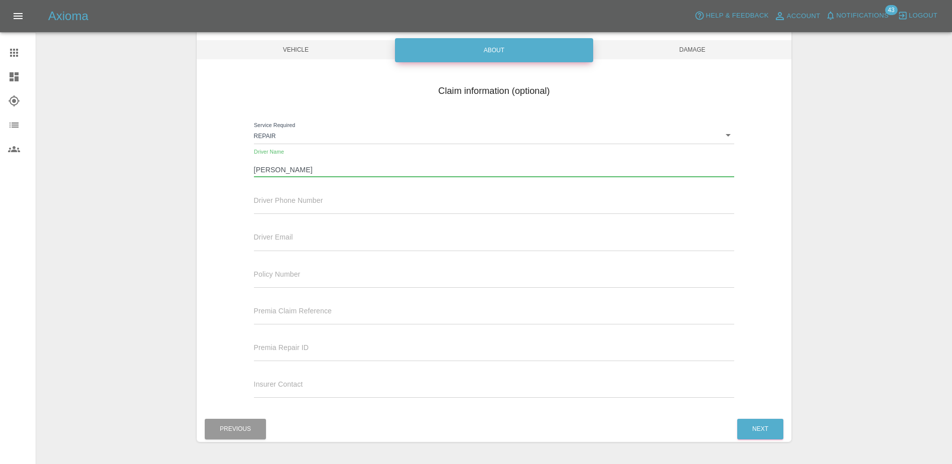
click at [273, 202] on input "text" at bounding box center [494, 206] width 481 height 15
drag, startPoint x: 288, startPoint y: 192, endPoint x: 287, endPoint y: 197, distance: 5.2
click at [288, 195] on div "Driver Phone Number" at bounding box center [494, 200] width 481 height 28
click at [285, 200] on input "text" at bounding box center [494, 206] width 481 height 15
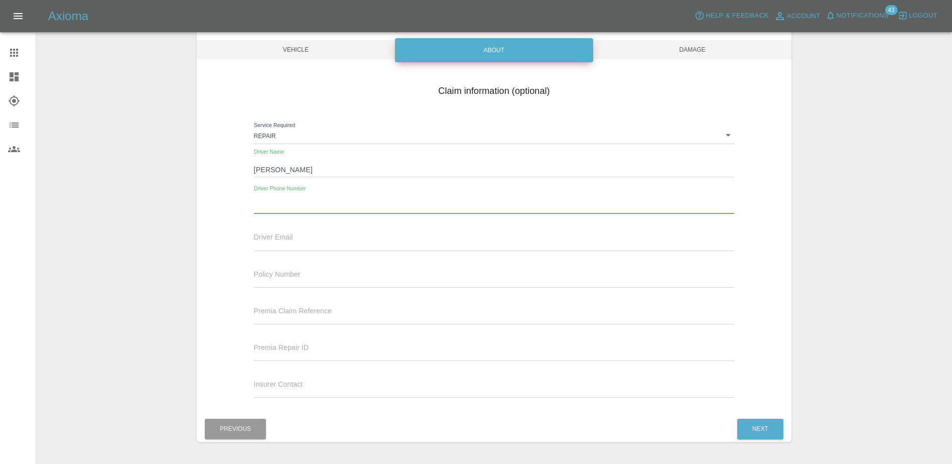
paste input "07958117040"
type input "07958117040"
click at [770, 429] on button "Next" at bounding box center [760, 429] width 46 height 21
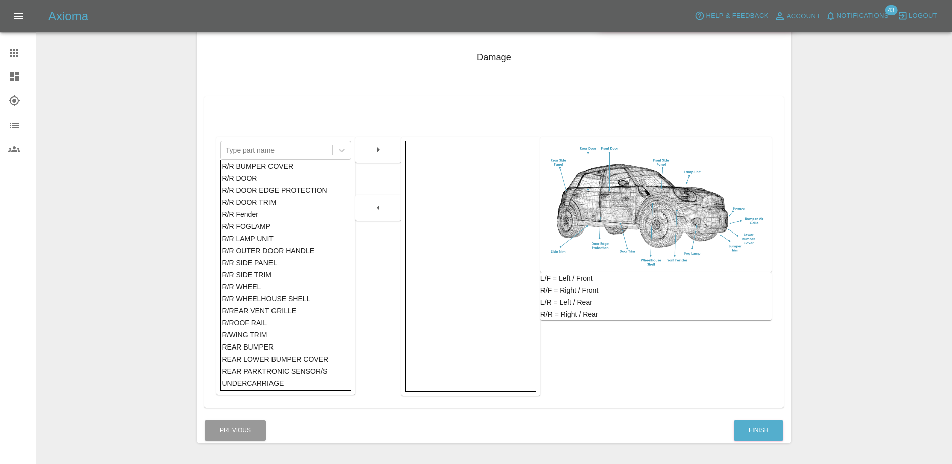
scroll to position [158, 0]
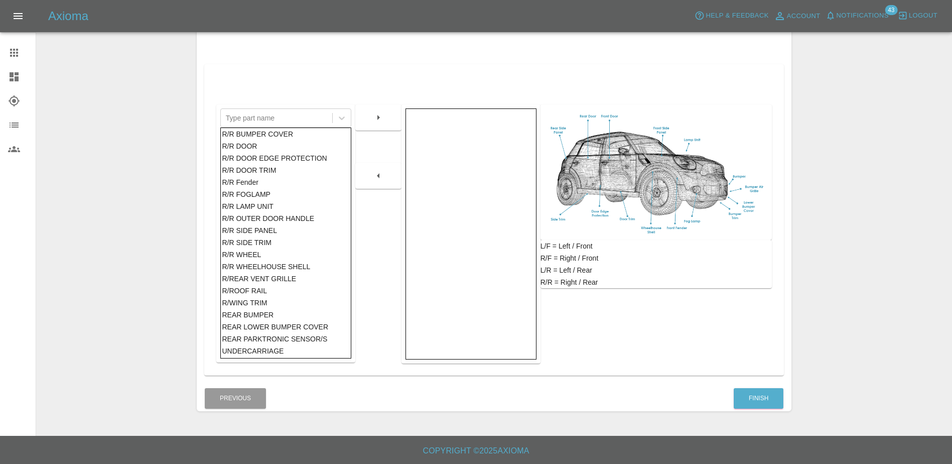
click at [260, 313] on div "REAR BUMPER" at bounding box center [286, 315] width 128 height 12
click at [376, 124] on button "button" at bounding box center [378, 117] width 32 height 18
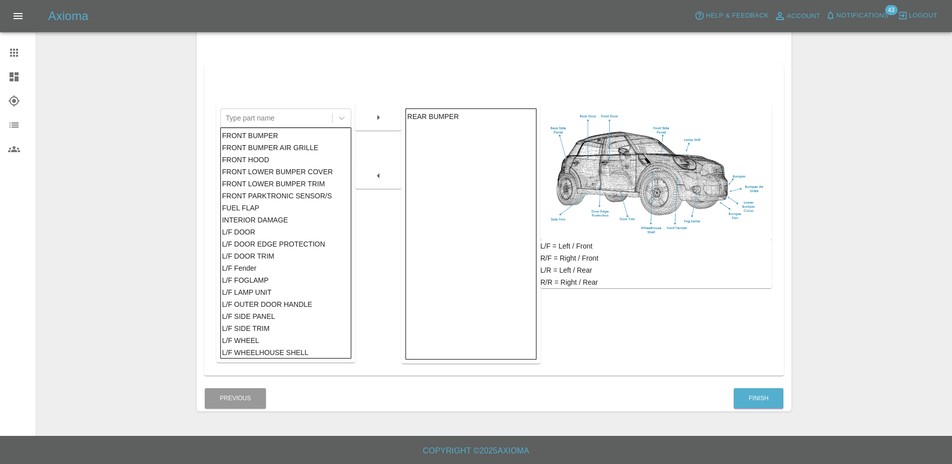
click at [266, 242] on div "L/F DOOR EDGE PROTECTION" at bounding box center [286, 244] width 128 height 12
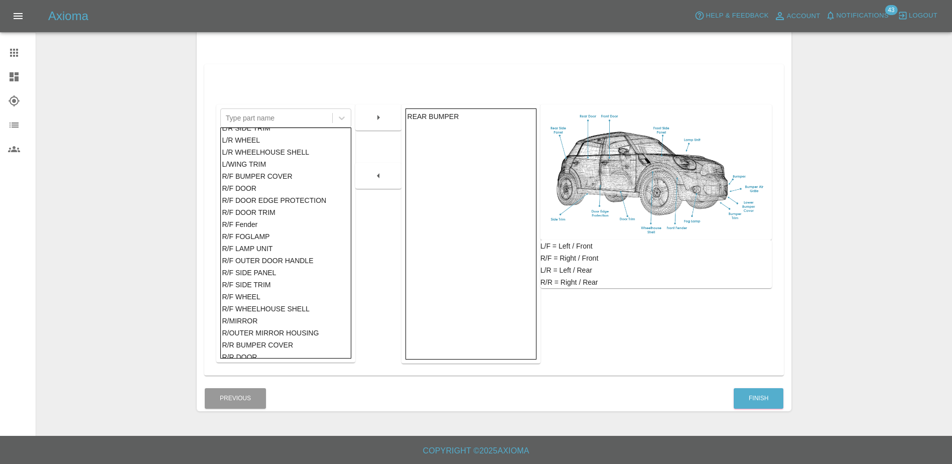
scroll to position [351, 0]
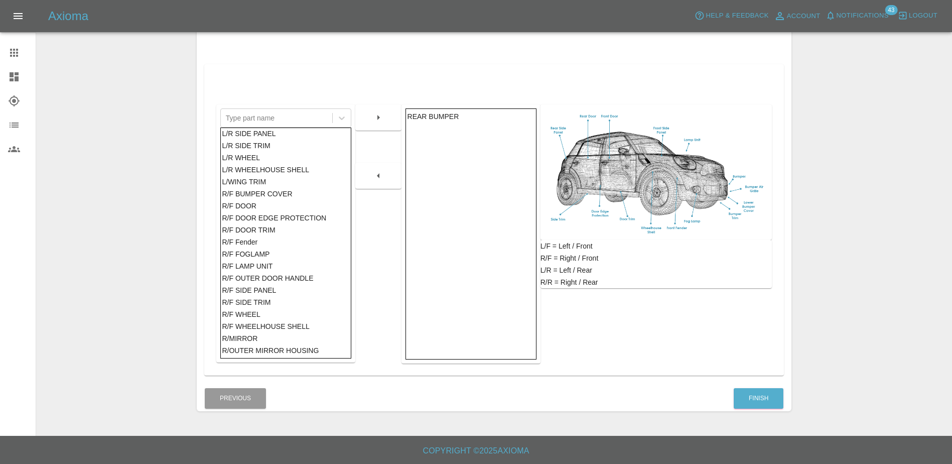
click at [270, 182] on div "L/WING TRIM" at bounding box center [286, 182] width 128 height 12
click at [282, 311] on div "R/F WHEEL" at bounding box center [286, 314] width 128 height 12
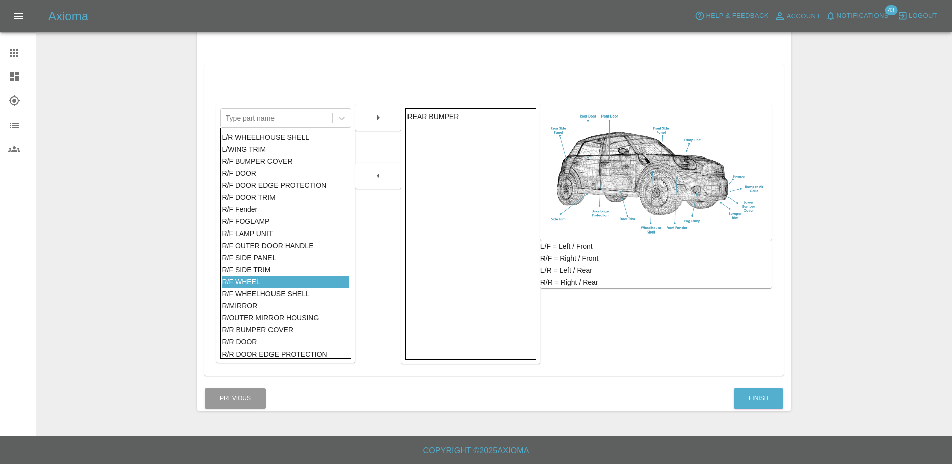
scroll to position [402, 0]
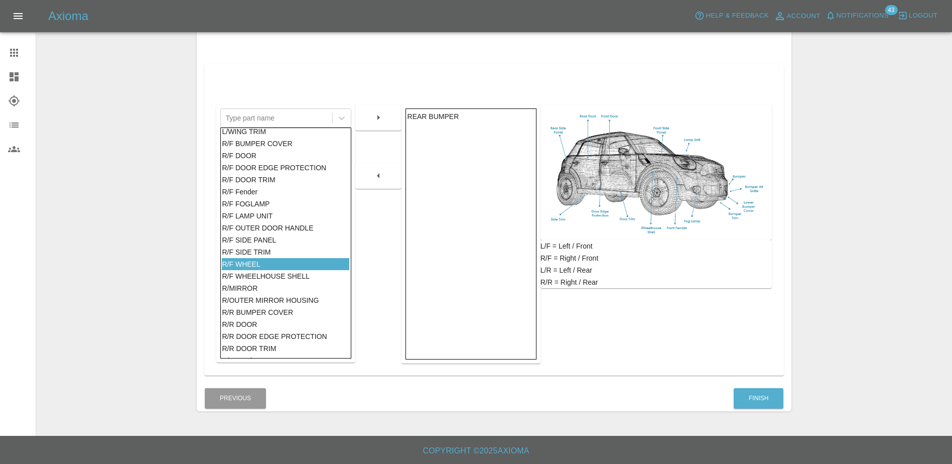
drag, startPoint x: 263, startPoint y: 237, endPoint x: 268, endPoint y: 230, distance: 9.0
click at [263, 237] on div "R/F SIDE PANEL" at bounding box center [286, 240] width 128 height 12
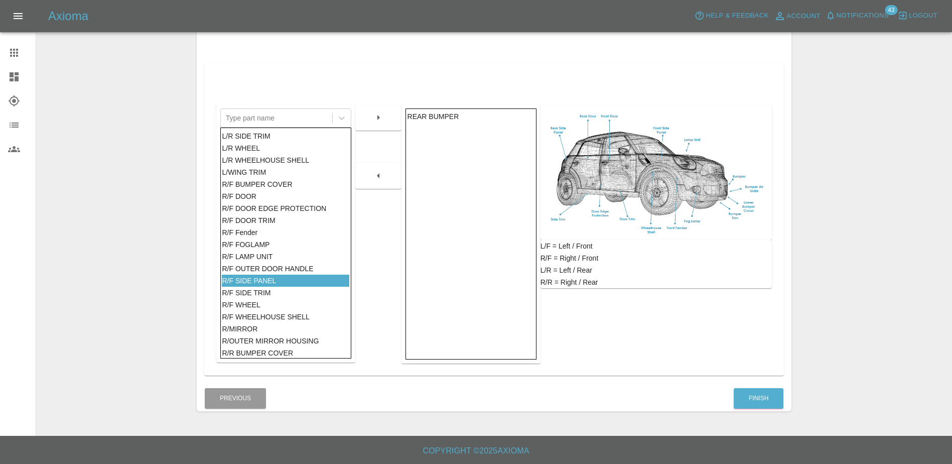
scroll to position [351, 0]
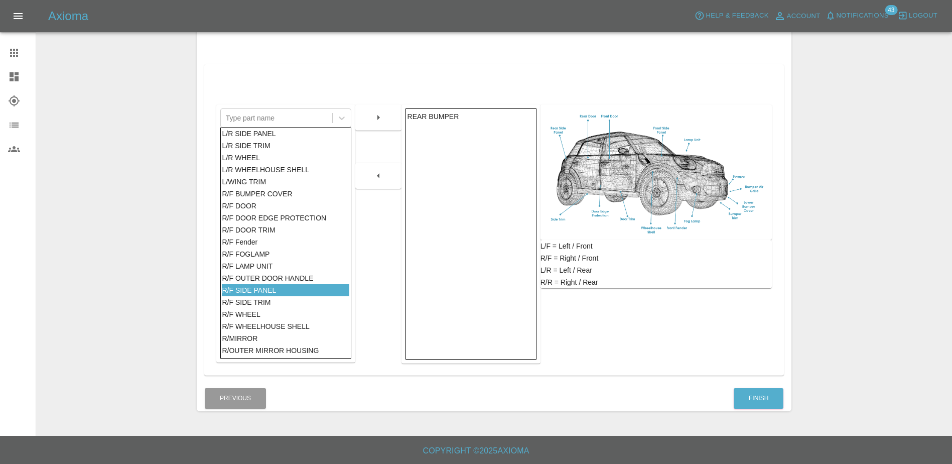
click at [383, 116] on icon "button" at bounding box center [378, 117] width 12 height 12
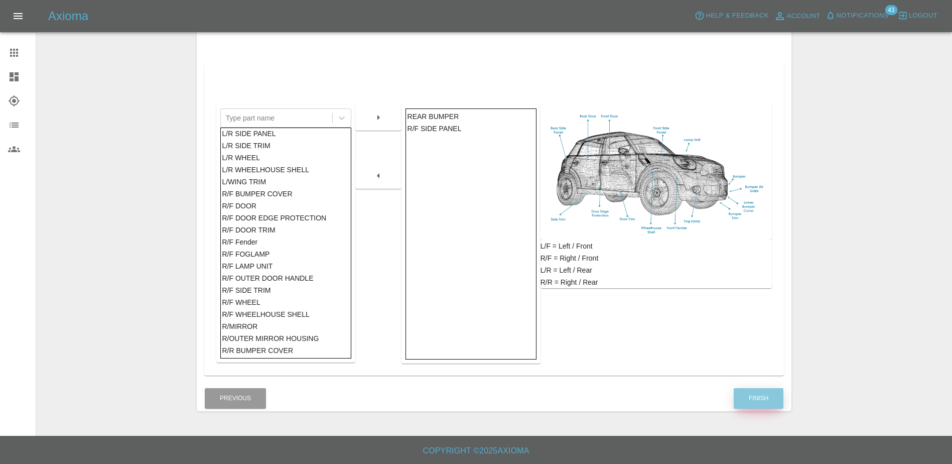
click at [749, 394] on button "Finish" at bounding box center [759, 398] width 50 height 21
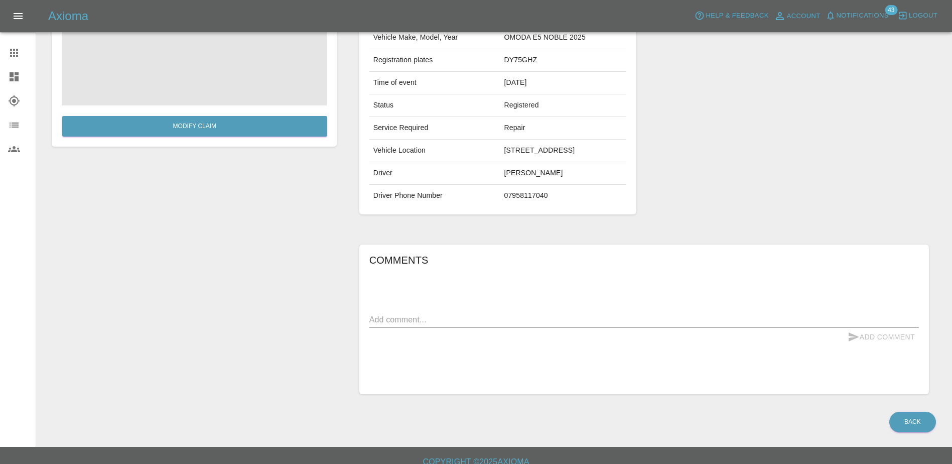
scroll to position [157, 0]
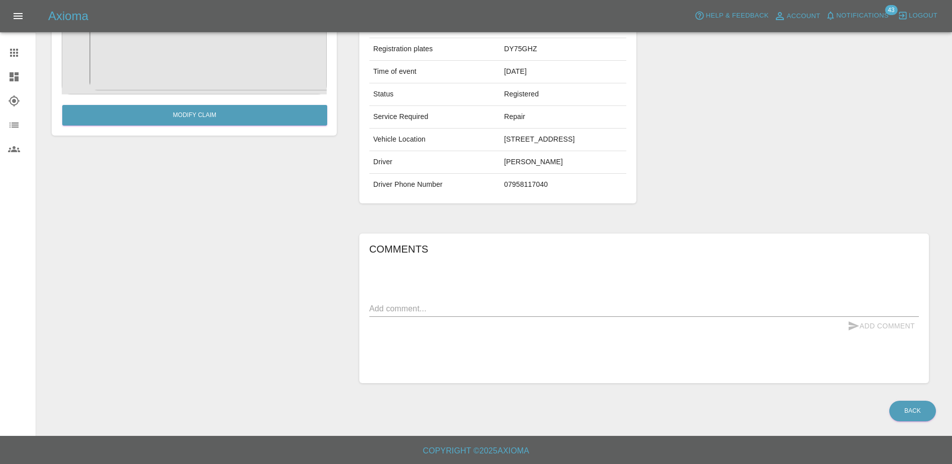
click at [441, 315] on div "x" at bounding box center [644, 309] width 550 height 16
type textarea "paint chip on rear bumper and scratches on right front wing"
click at [803, 327] on button "Add Comment" at bounding box center [881, 326] width 75 height 19
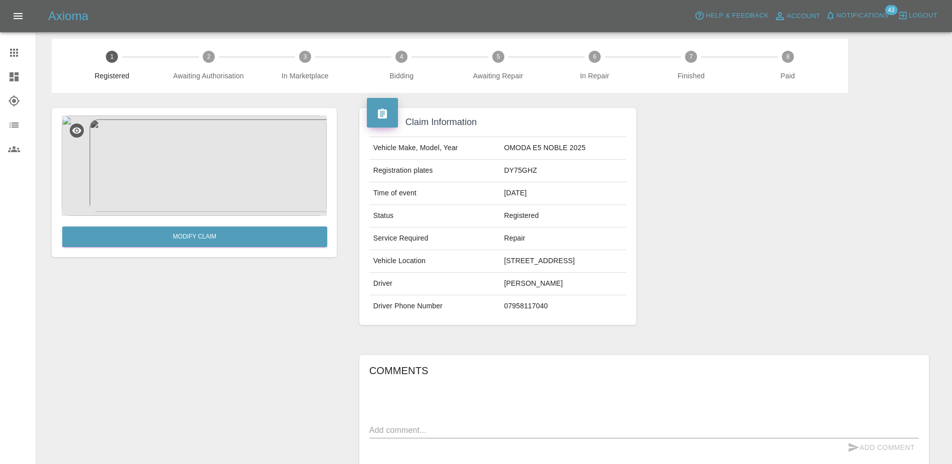
scroll to position [0, 0]
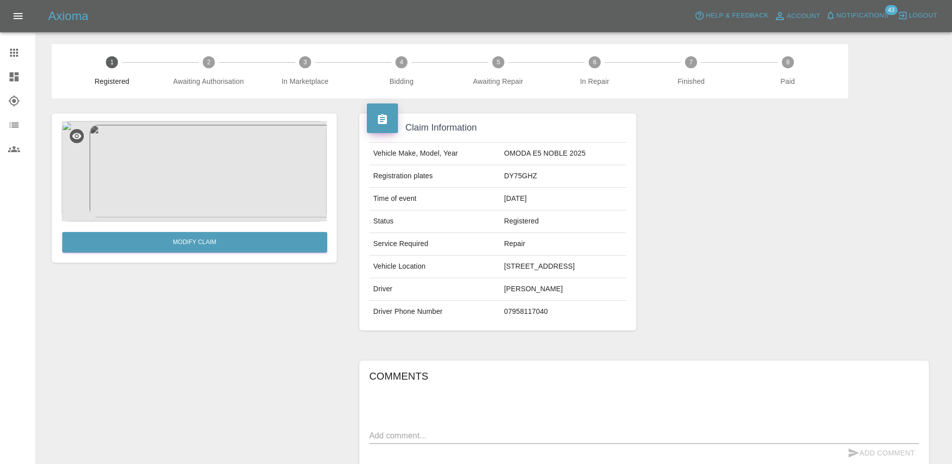
click at [500, 186] on td "DY75GHZ" at bounding box center [563, 176] width 126 height 23
copy td "DY75GHZ"
click at [19, 76] on icon at bounding box center [14, 77] width 12 height 12
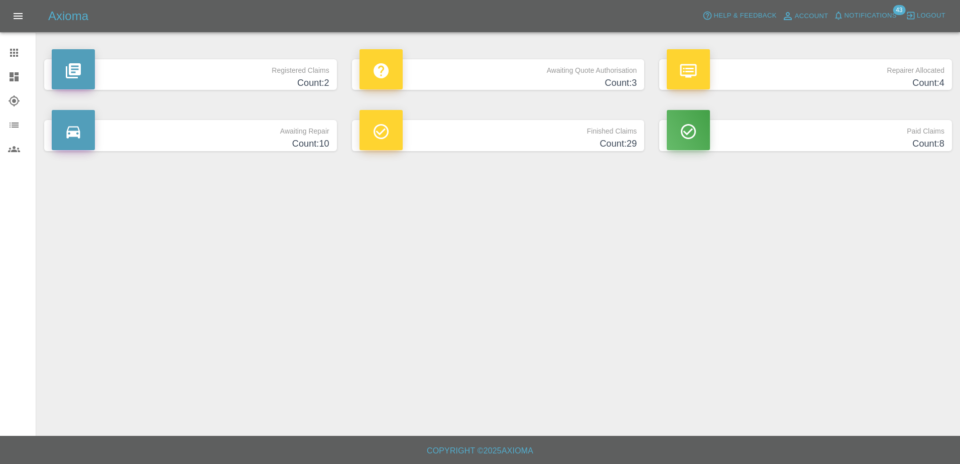
click at [8, 53] on link "Claims" at bounding box center [18, 53] width 36 height 24
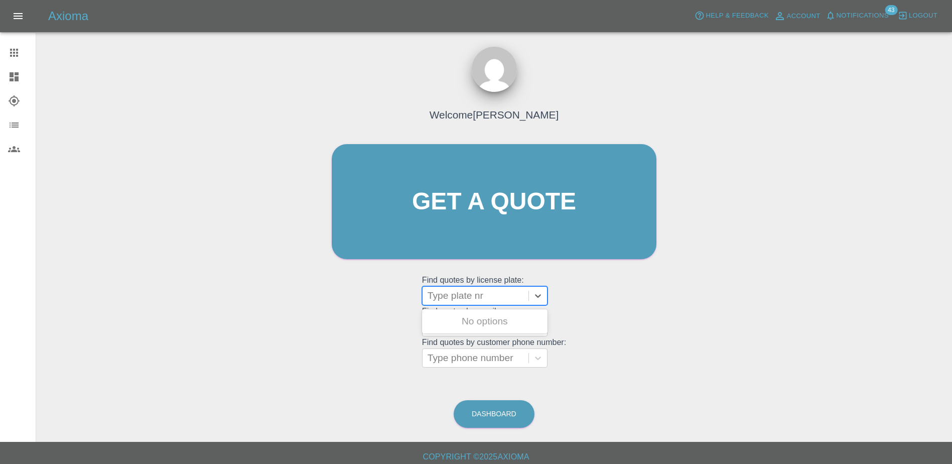
click at [469, 291] on div at bounding box center [476, 296] width 96 height 14
paste input "DW25OKO"
type input "DW25OKO"
click at [487, 318] on div "DW25OKO, Awaiting Repair" at bounding box center [484, 327] width 125 height 32
